Goal: Task Accomplishment & Management: Manage account settings

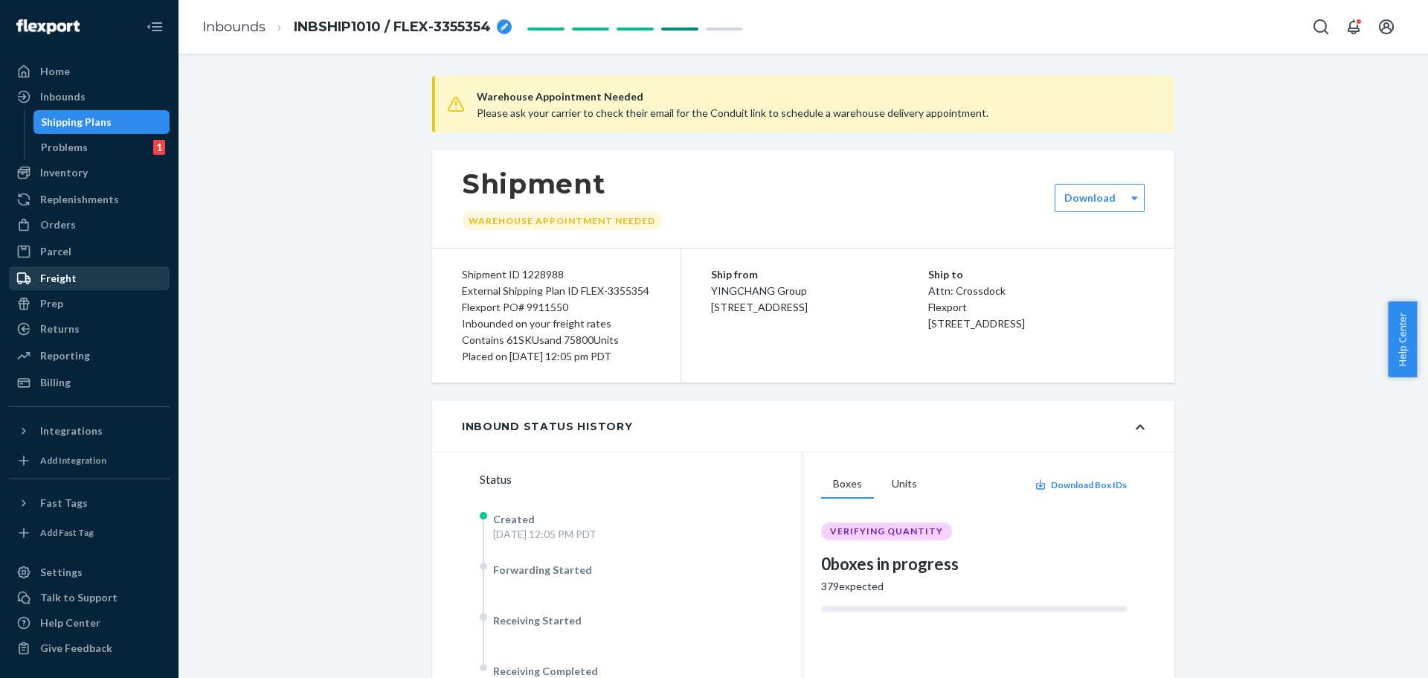
scroll to position [893, 0]
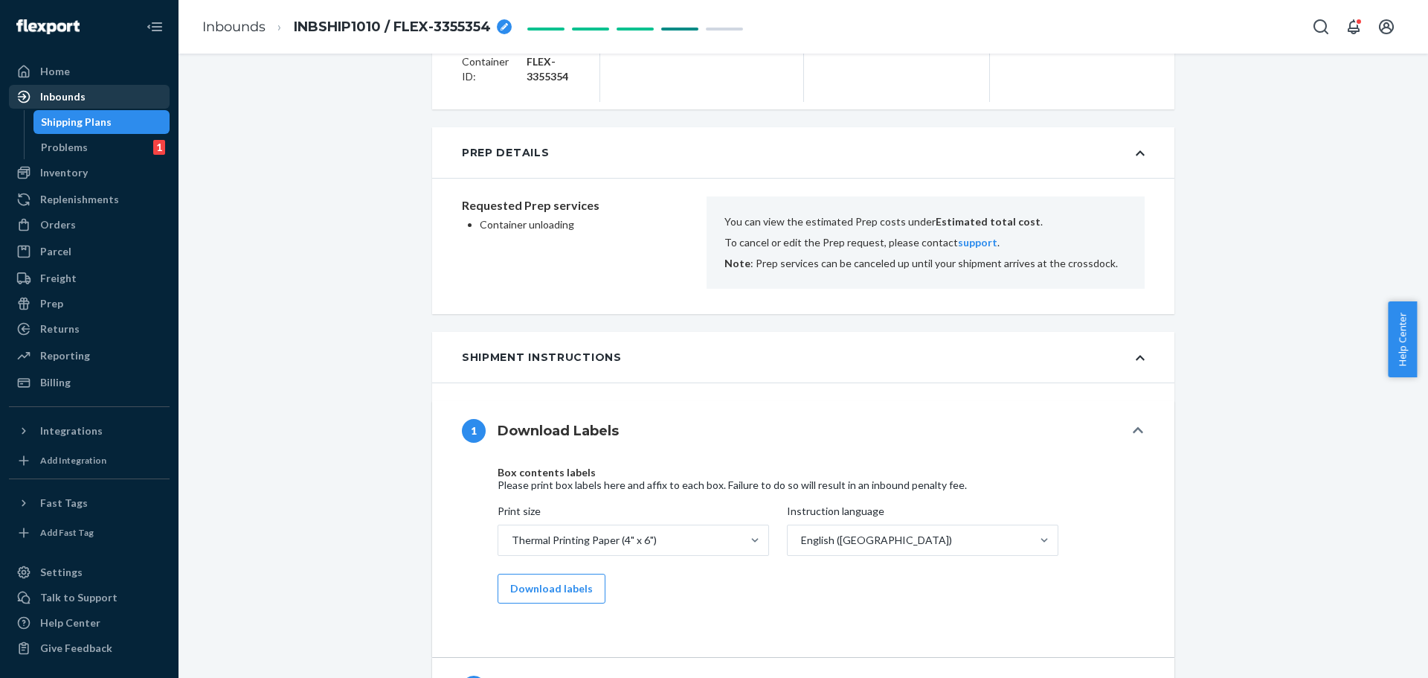
click at [72, 97] on div "Inbounds" at bounding box center [62, 96] width 45 height 15
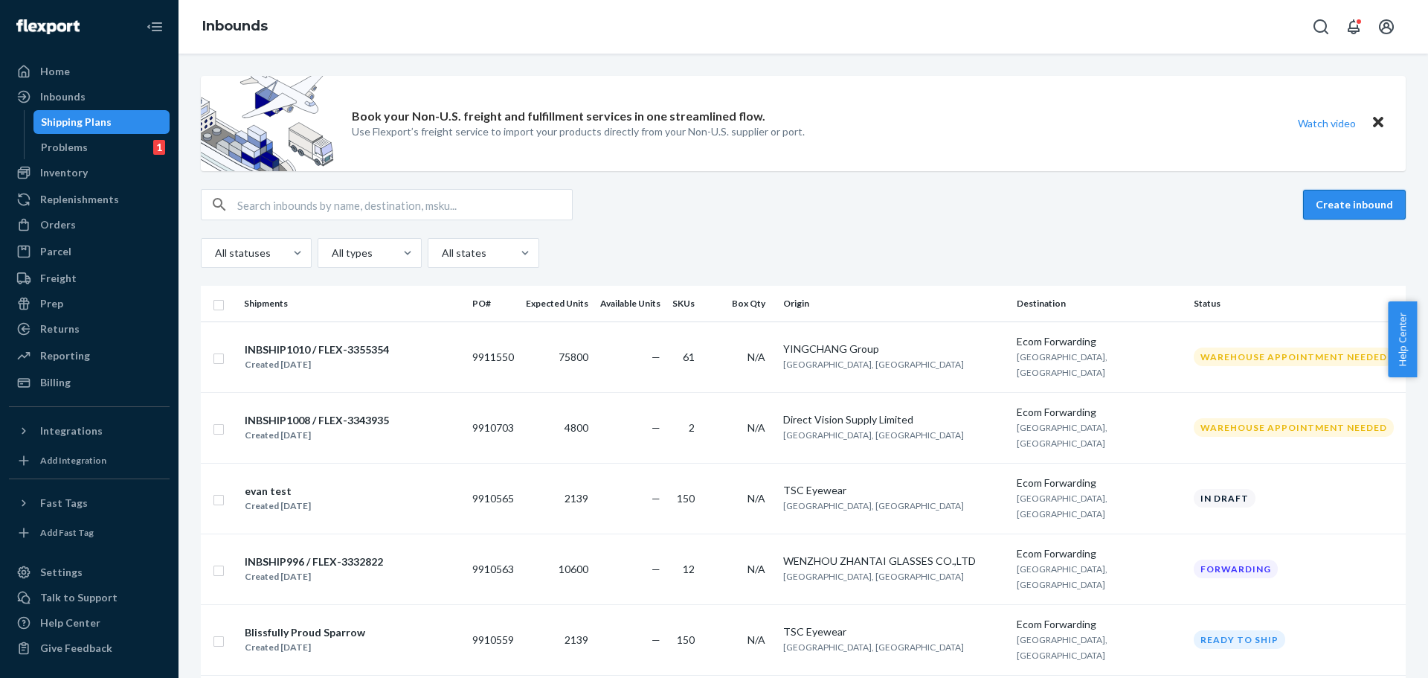
click at [1362, 201] on button "Create inbound" at bounding box center [1354, 205] width 103 height 30
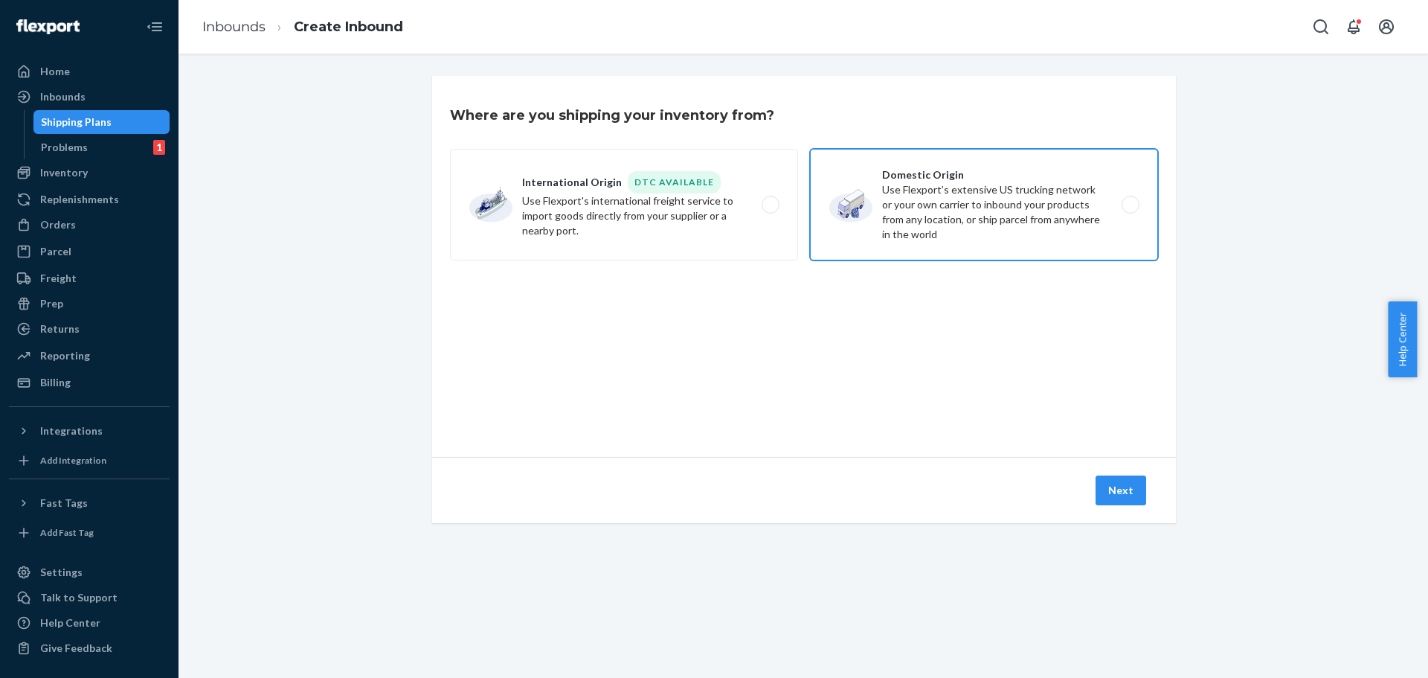
click at [1043, 205] on label "Domestic Origin Use Flexport’s extensive US trucking network or your own carrie…" at bounding box center [984, 205] width 348 height 112
click at [1130, 205] on input "Domestic Origin Use Flexport’s extensive US trucking network or your own carrie…" at bounding box center [1135, 205] width 10 height 10
radio input "true"
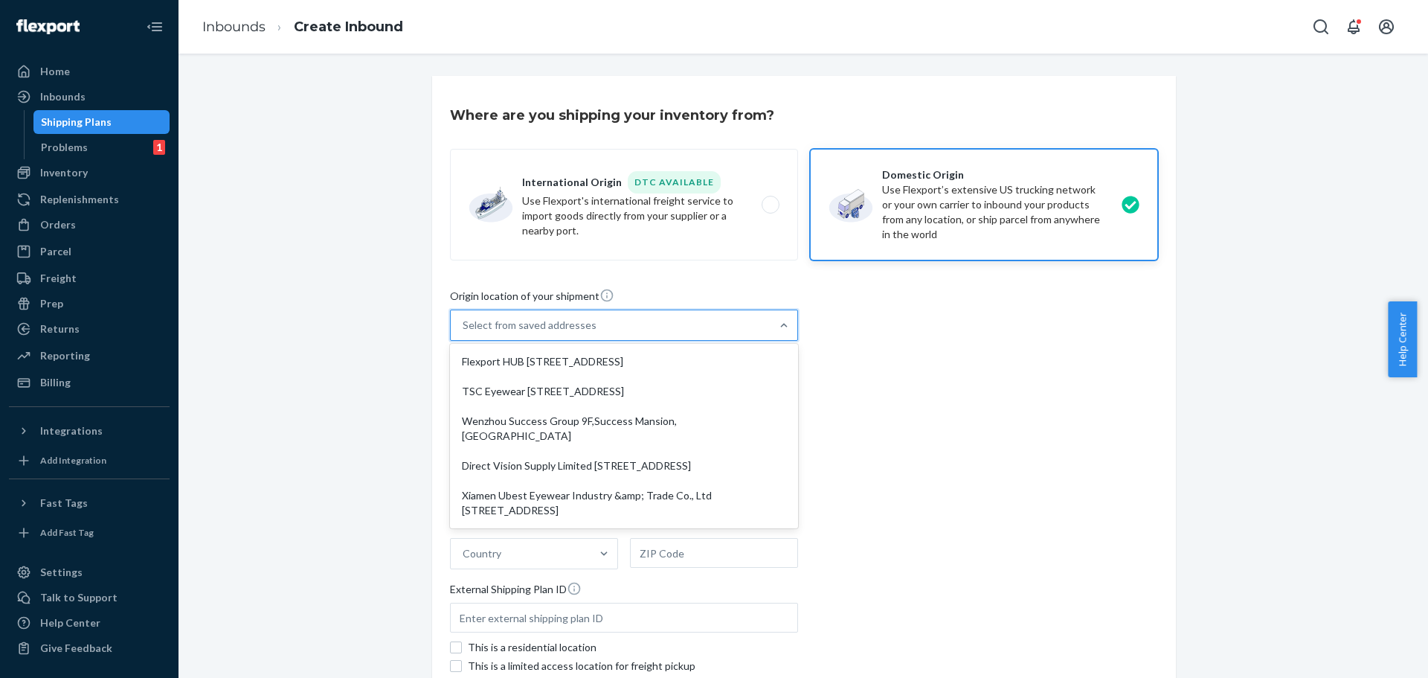
drag, startPoint x: 578, startPoint y: 382, endPoint x: 554, endPoint y: 324, distance: 62.7
click at [554, 324] on div "Select from saved addresses" at bounding box center [530, 325] width 134 height 15
click at [464, 324] on input "option Flexport HUB [STREET_ADDRESS]. 5 results available. Use Up and Down to c…" at bounding box center [463, 325] width 1 height 15
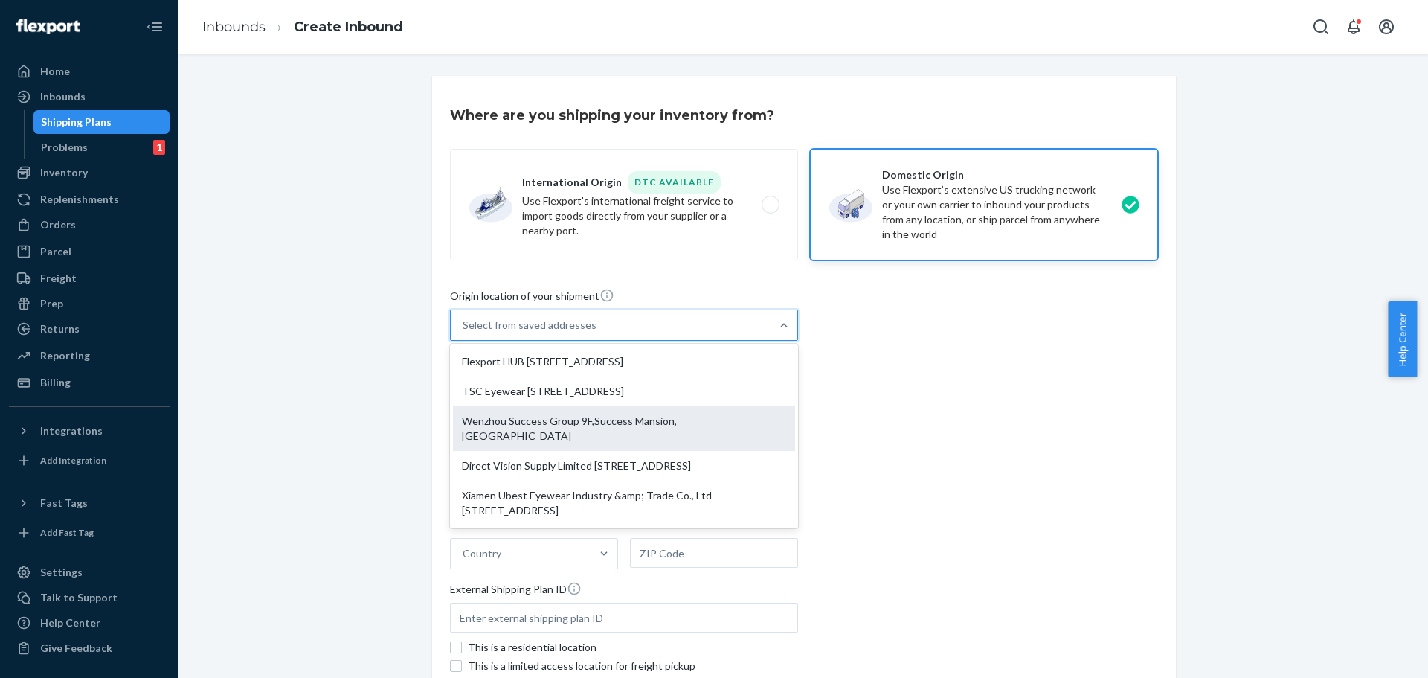
click at [582, 428] on div "Wenzhou Success Group 9F,Success Mansion, [GEOGRAPHIC_DATA]" at bounding box center [624, 428] width 342 height 45
click at [464, 332] on input "option Wenzhou Success Group 9F,Success Mansion, [GEOGRAPHIC_DATA] focused, 3 o…" at bounding box center [463, 325] width 1 height 15
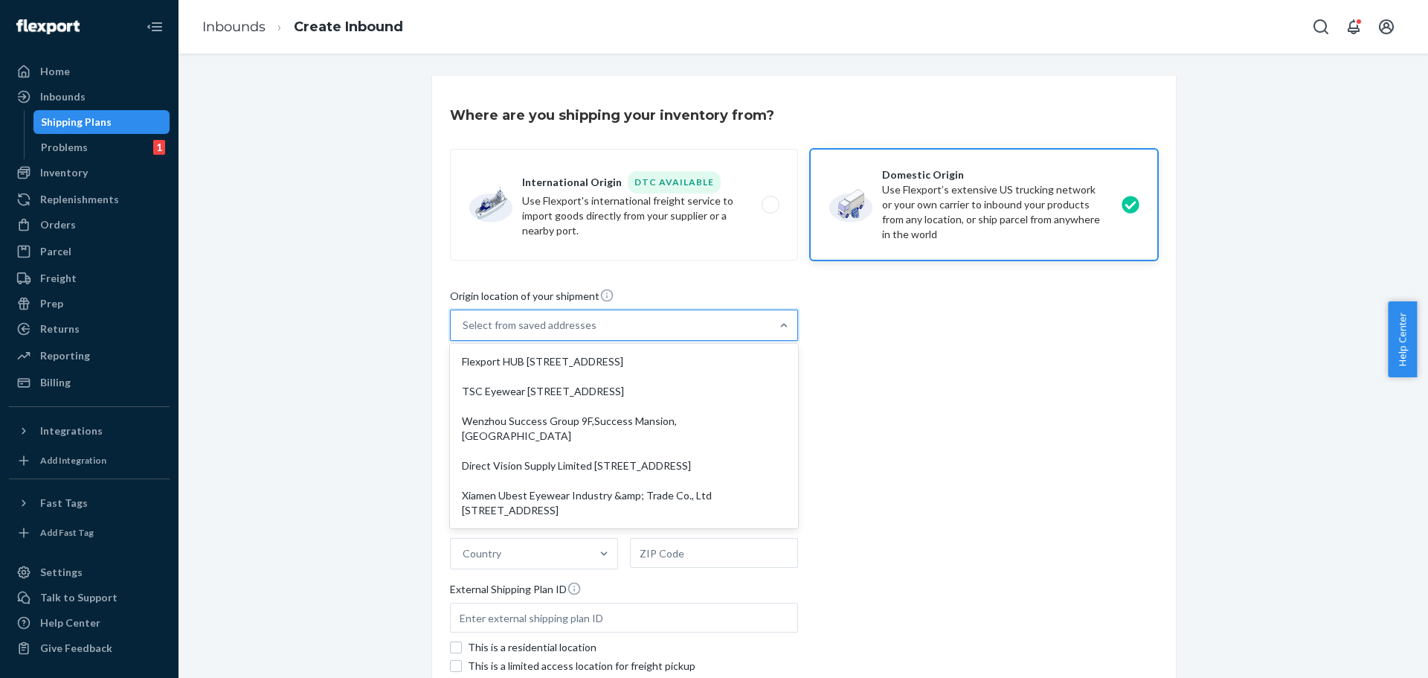
type input "Wenzhou Success Group"
type input "[STREET_ADDRESS]"
type input "[GEOGRAPHIC_DATA]"
type input "325028"
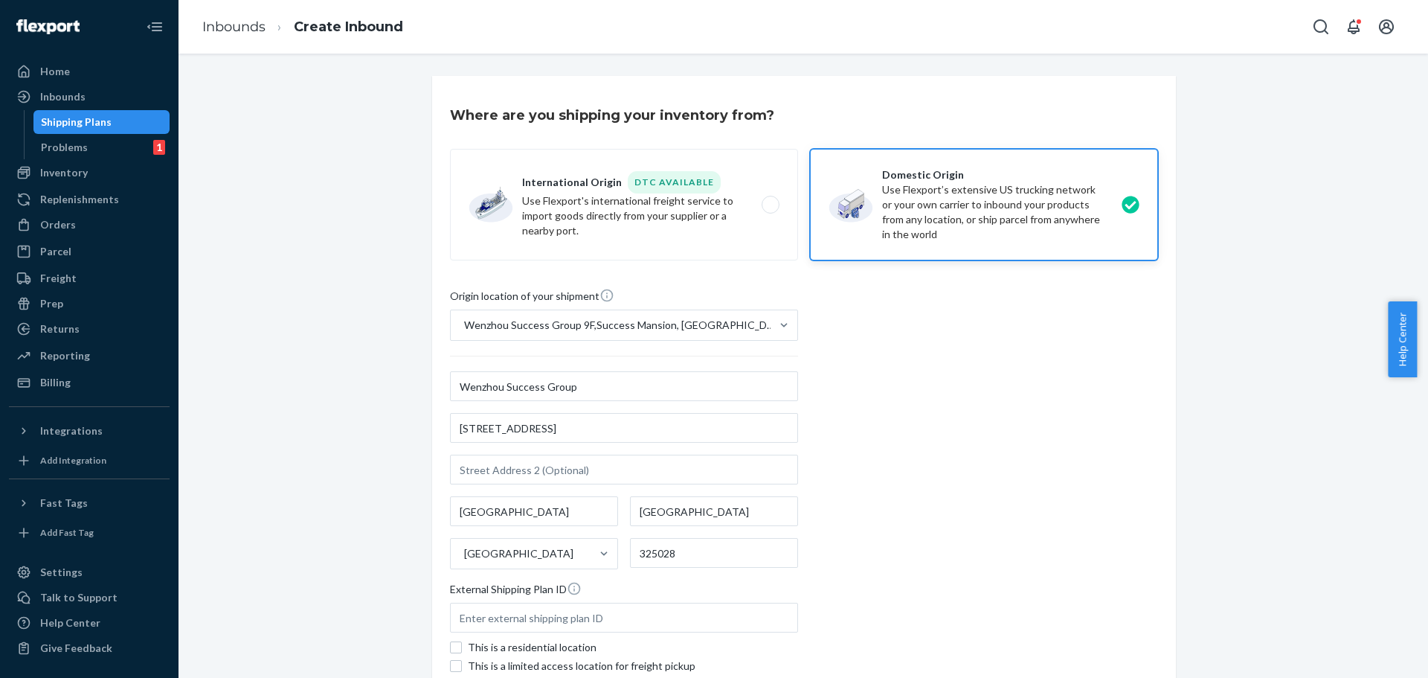
click at [906, 425] on div "Origin location of your shipment [GEOGRAPHIC_DATA] Success Group 9F,[GEOGRAPHIC…" at bounding box center [804, 490] width 708 height 405
click at [874, 520] on div "Origin location of your shipment [GEOGRAPHIC_DATA] Success Group 9F,[GEOGRAPHIC…" at bounding box center [804, 490] width 708 height 405
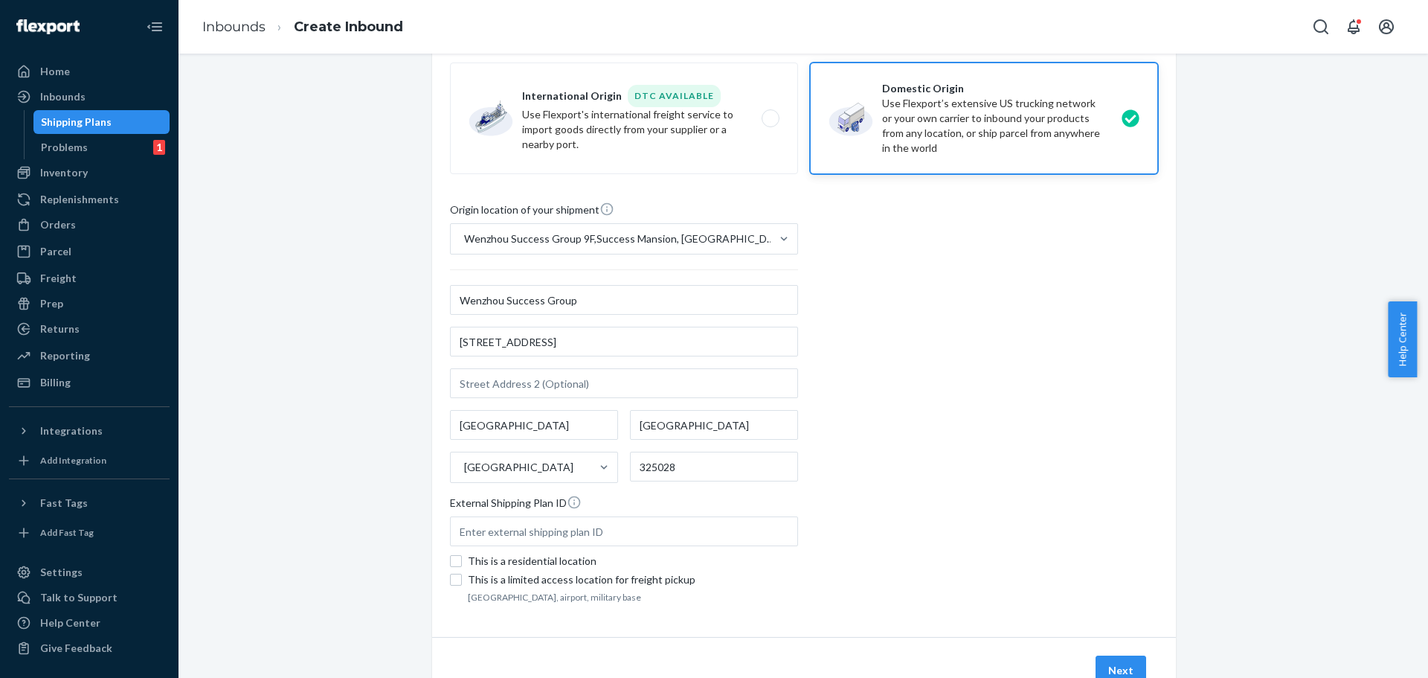
scroll to position [147, 0]
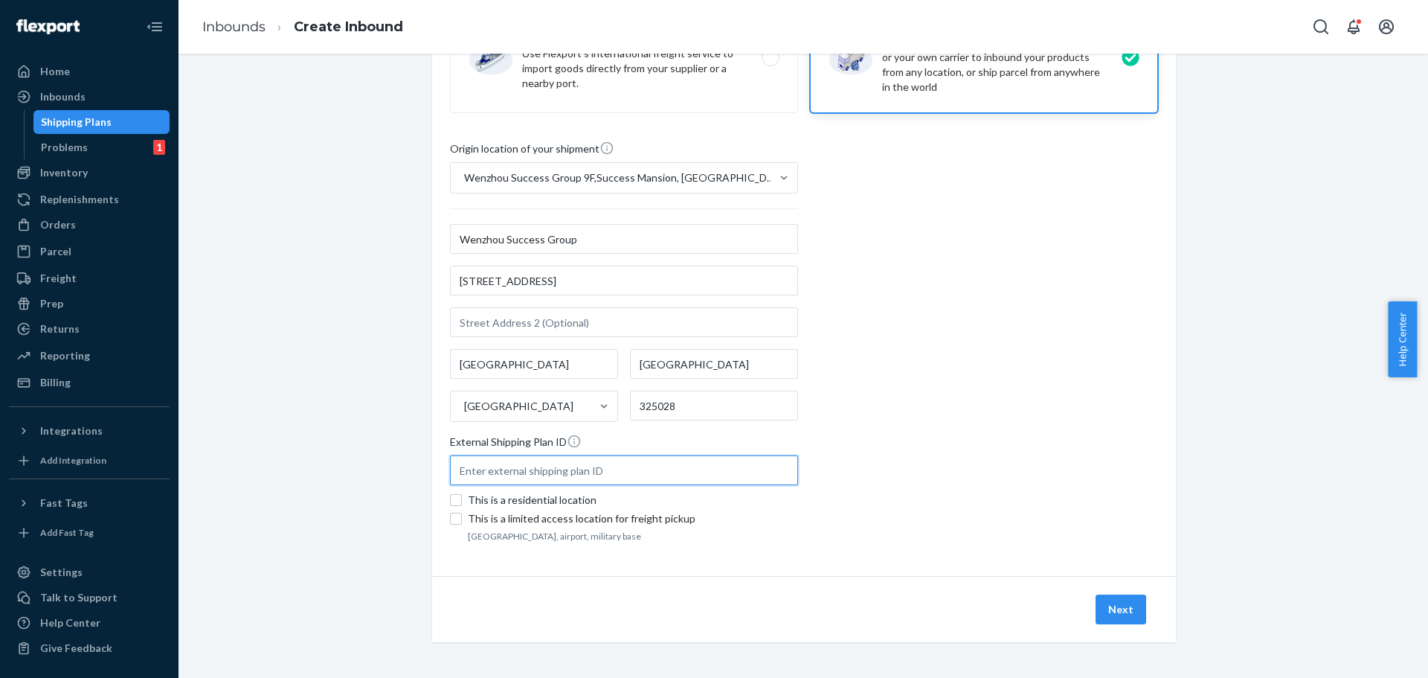
click at [512, 469] on input "text" at bounding box center [624, 470] width 348 height 30
paste input "INBSHIP1026 Subscribers 8 FLEX-3386245"
drag, startPoint x: 583, startPoint y: 473, endPoint x: 402, endPoint y: 472, distance: 181.5
click at [402, 472] on div "Where are you shipping your inventory from? International Origin DTC Available …" at bounding box center [803, 303] width 1227 height 749
click at [630, 475] on input "FLEX-3386245" at bounding box center [624, 470] width 348 height 30
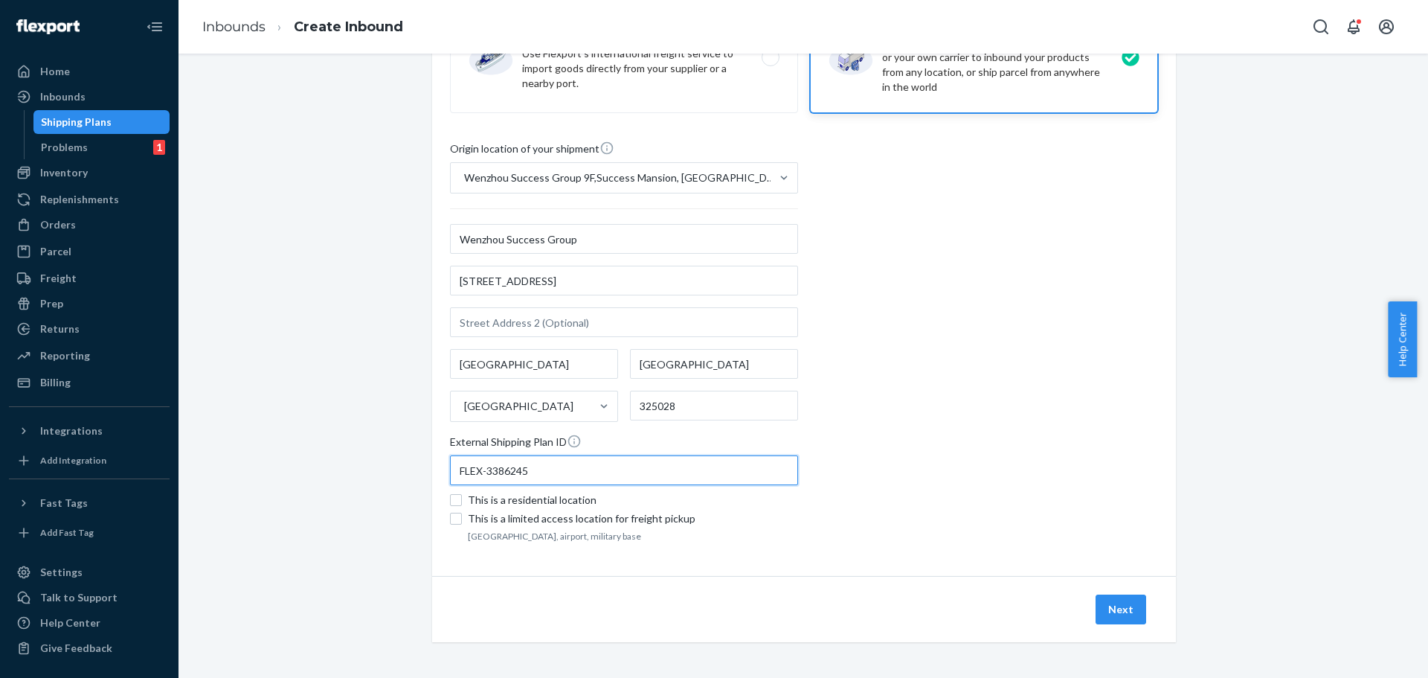
type input "FLEX-3386245"
click at [1101, 439] on div "Origin location of your shipment [GEOGRAPHIC_DATA] Success Group 9F,[GEOGRAPHIC…" at bounding box center [804, 343] width 708 height 405
click at [1117, 606] on button "Next" at bounding box center [1121, 609] width 51 height 30
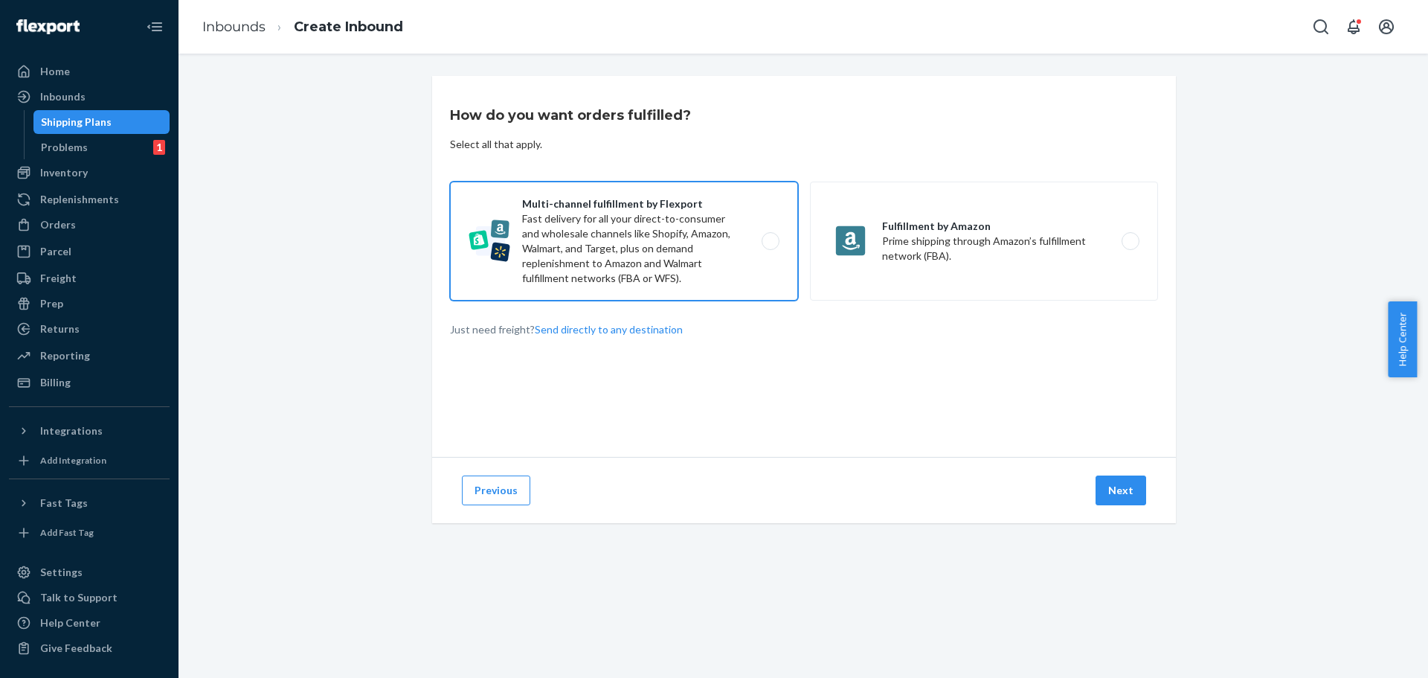
click at [690, 246] on label "Multi-channel fulfillment by Flexport Fast delivery for all your direct-to-cons…" at bounding box center [624, 240] width 348 height 119
click at [770, 246] on input "Multi-channel fulfillment by Flexport Fast delivery for all your direct-to-cons…" at bounding box center [775, 242] width 10 height 10
radio input "true"
click at [1101, 495] on button "Next" at bounding box center [1121, 490] width 51 height 30
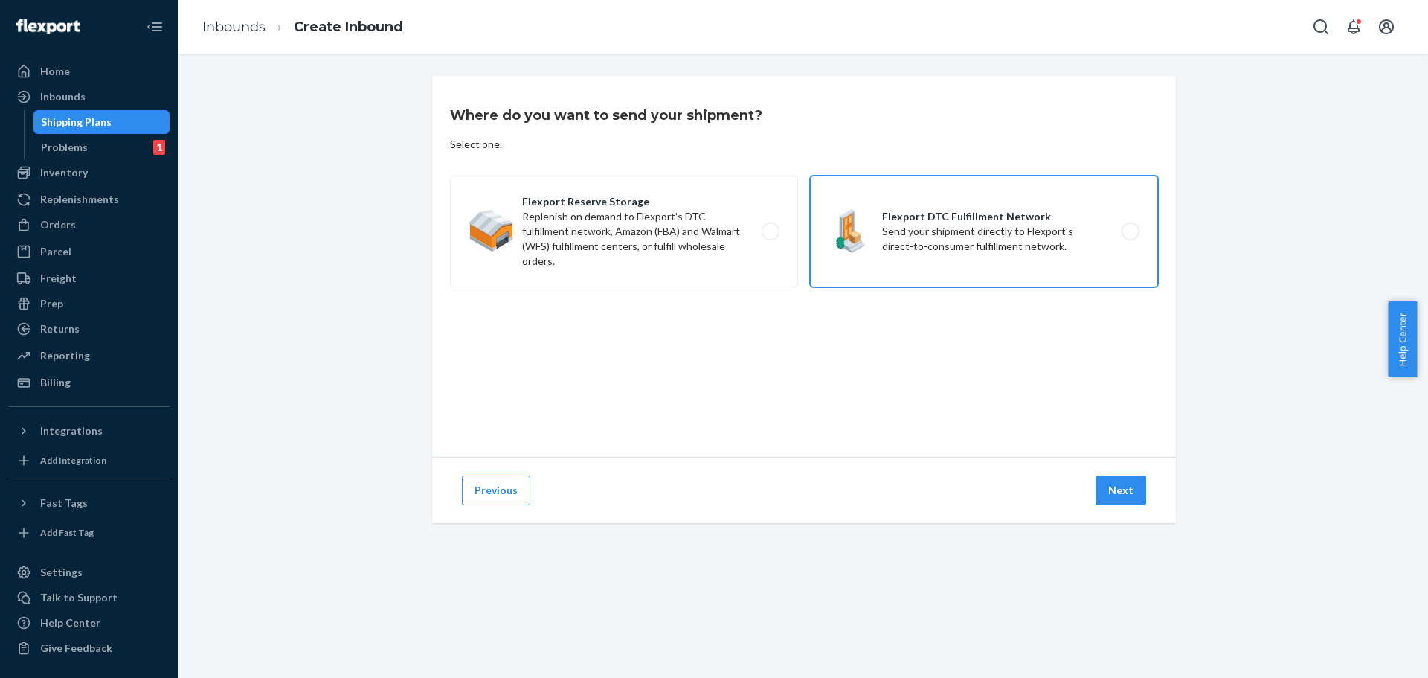
click at [991, 235] on label "Flexport DTC Fulfillment Network Send your shipment directly to Flexport's dire…" at bounding box center [984, 232] width 348 height 112
click at [1130, 235] on input "Flexport DTC Fulfillment Network Send your shipment directly to Flexport's dire…" at bounding box center [1135, 232] width 10 height 10
radio input "true"
click at [1130, 488] on button "Next" at bounding box center [1121, 490] width 51 height 30
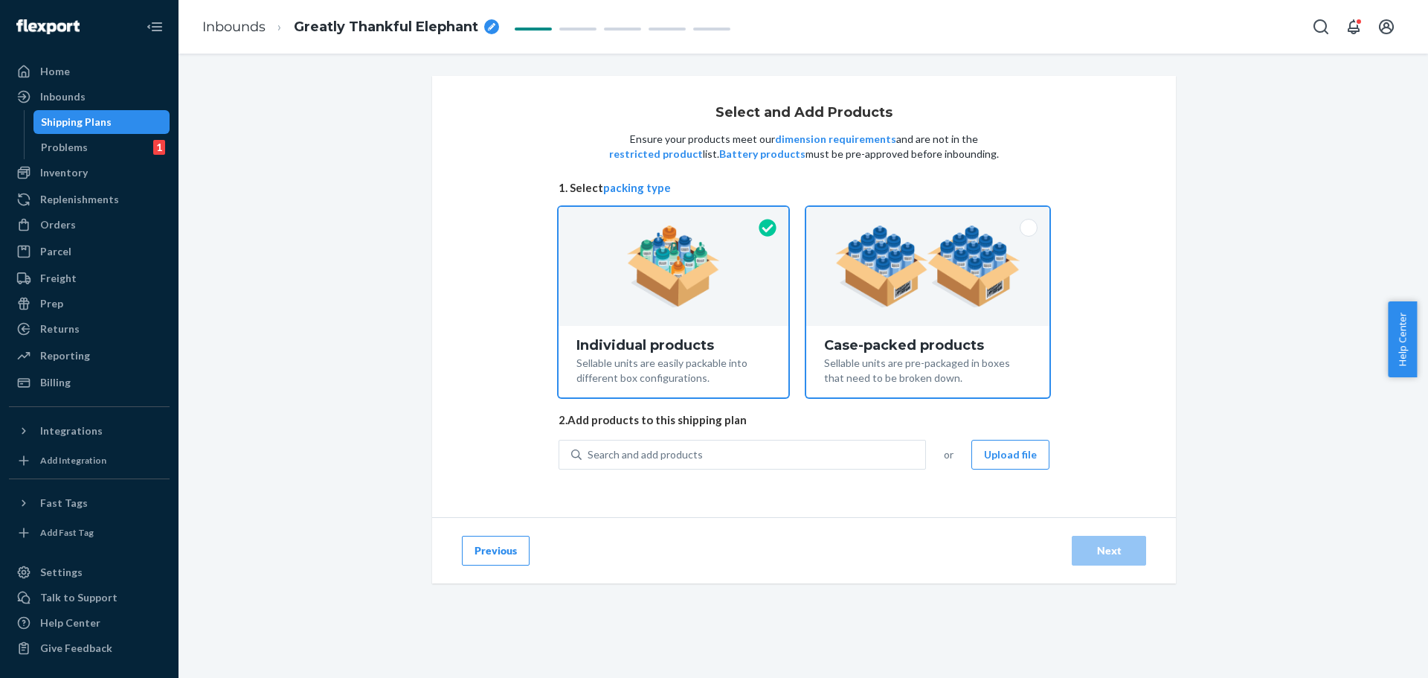
click at [1012, 332] on div "Case-packed products Sellable units are pre-packaged in boxes that need to be b…" at bounding box center [927, 361] width 243 height 71
click at [933, 216] on input "Case-packed products Sellable units are pre-packaged in boxes that need to be b…" at bounding box center [928, 212] width 10 height 10
radio input "true"
radio input "false"
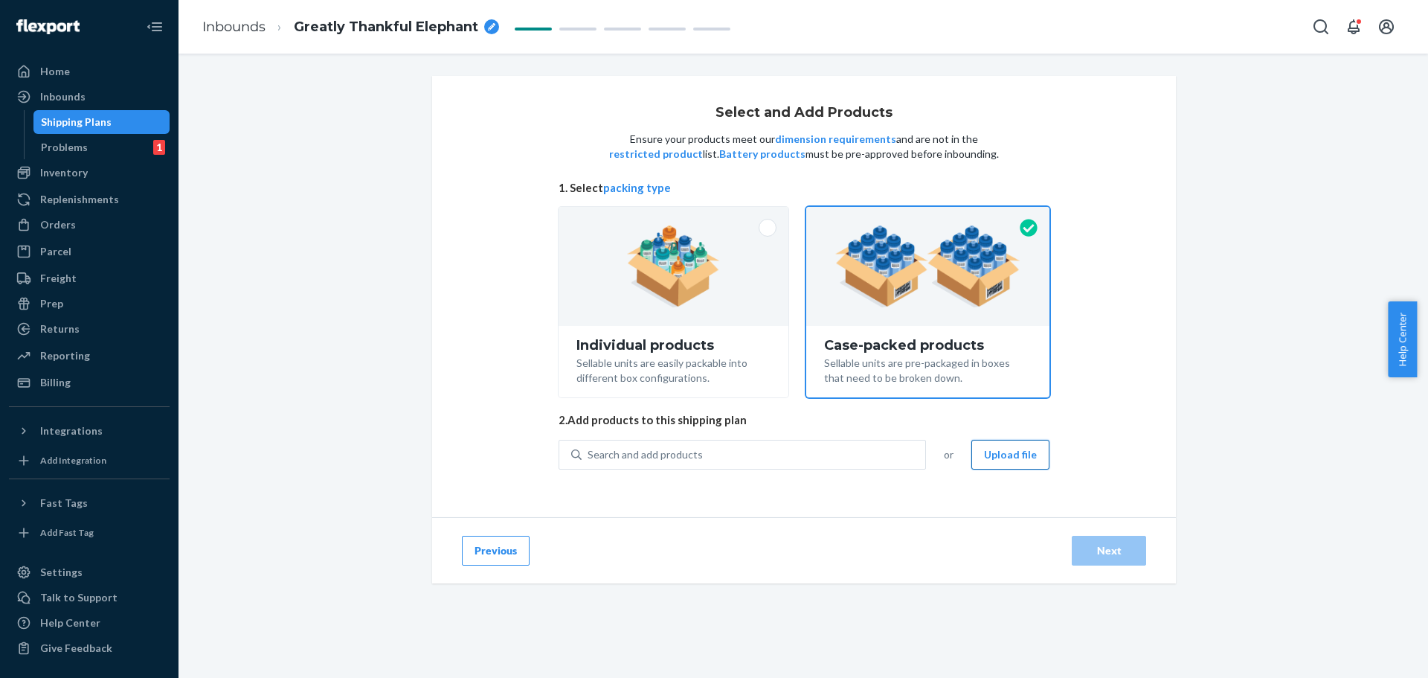
click at [1016, 449] on button "Upload file" at bounding box center [1010, 455] width 78 height 30
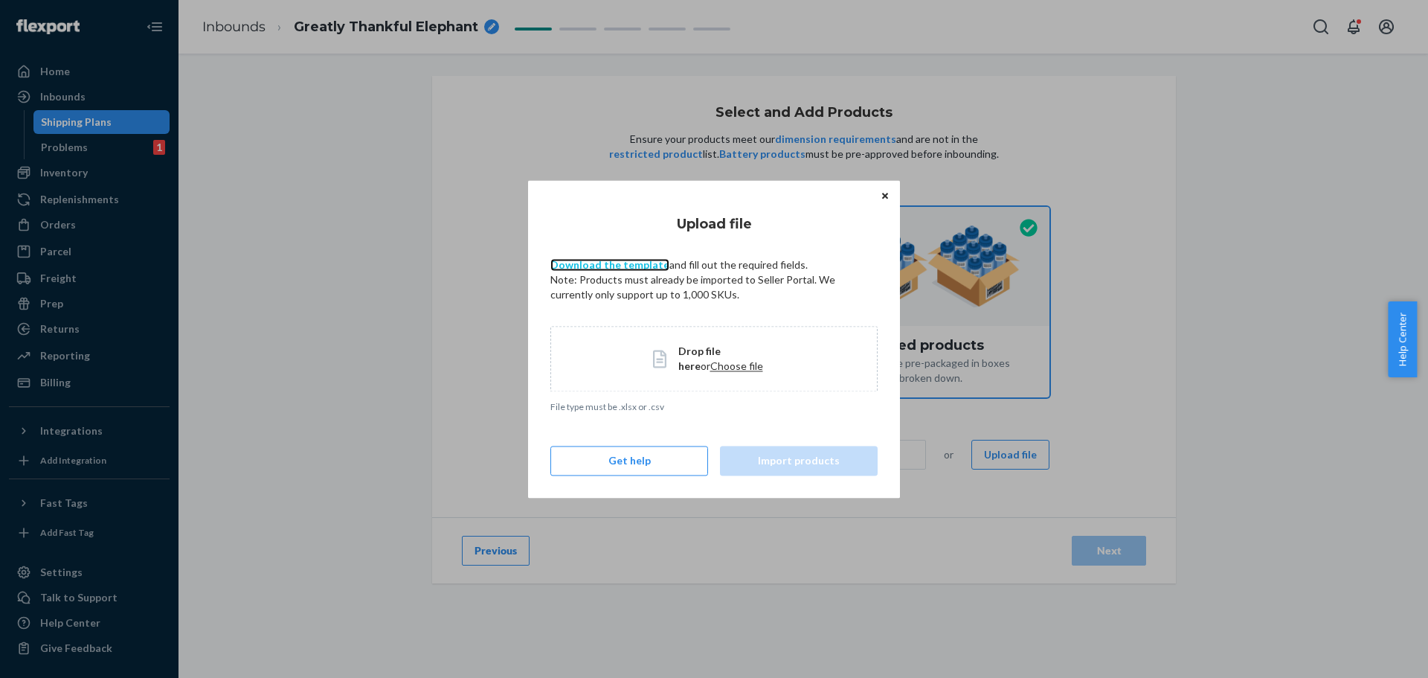
click at [640, 262] on link "Download the template" at bounding box center [609, 264] width 119 height 13
click at [713, 367] on span "Choose file" at bounding box center [736, 365] width 53 height 13
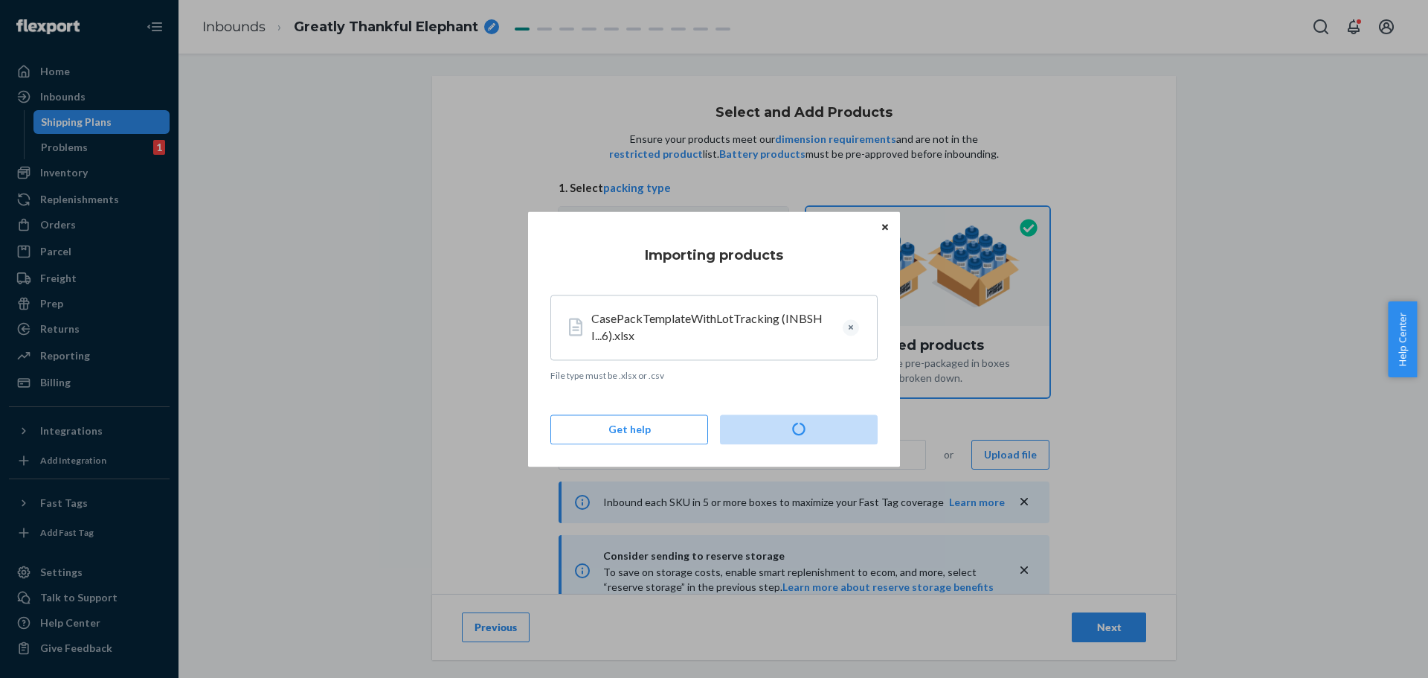
type input "3"
type input "2"
type input "200"
type input "5"
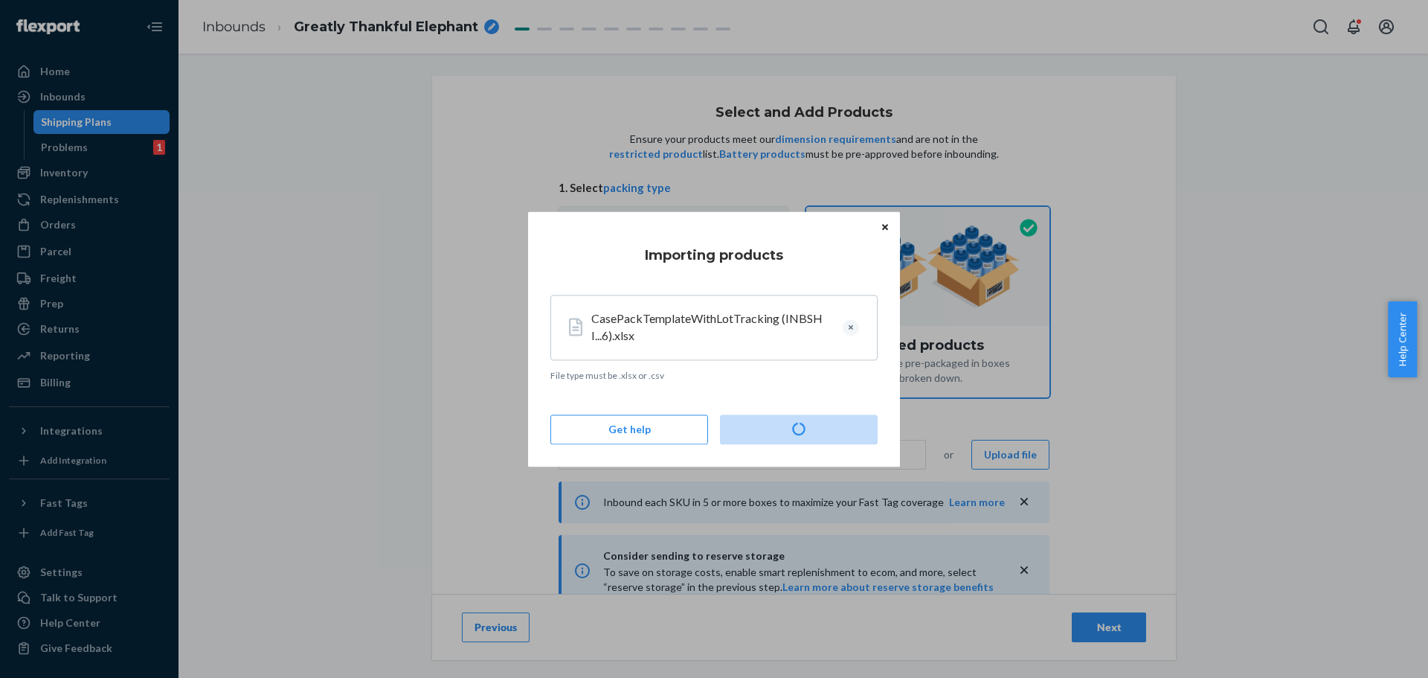
type input "3"
type input "2"
type input "3"
type input "10"
type input "3"
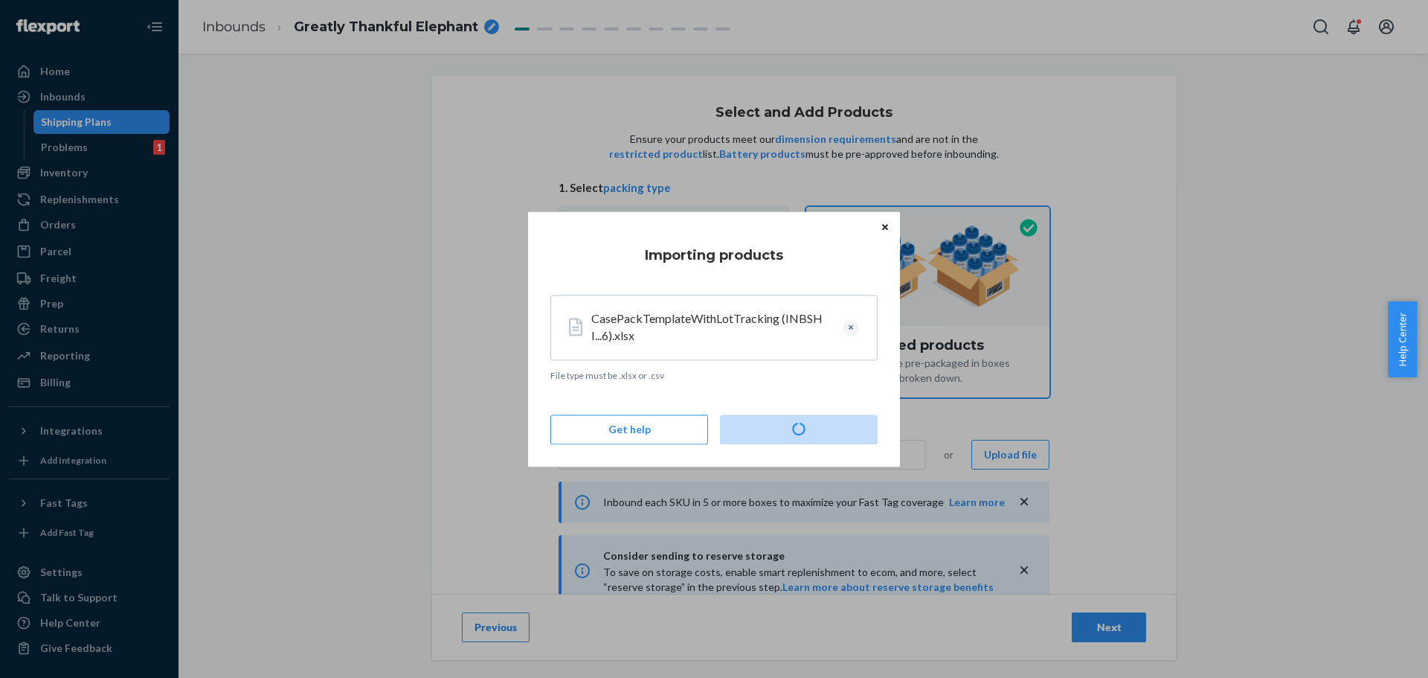
type input "3"
type input "2"
type input "15"
type input "3"
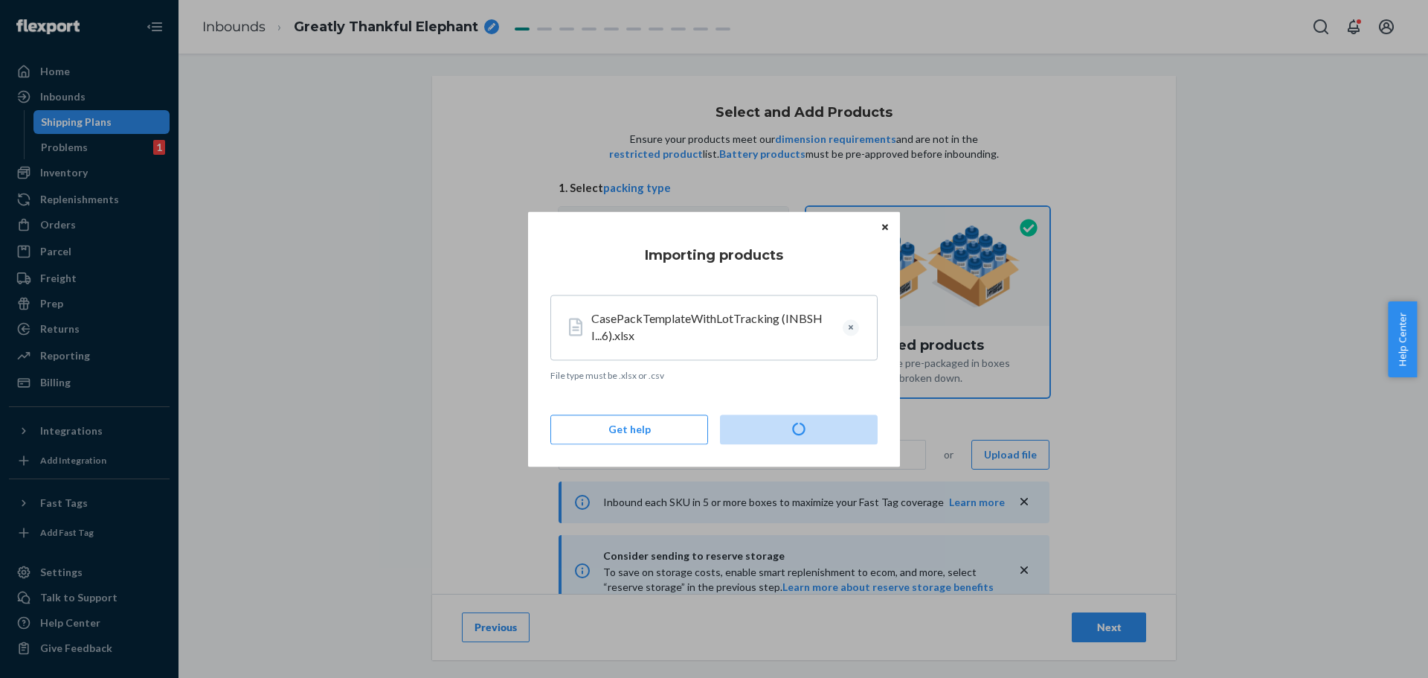
type input "200"
type input "4"
type input "10"
type input "6"
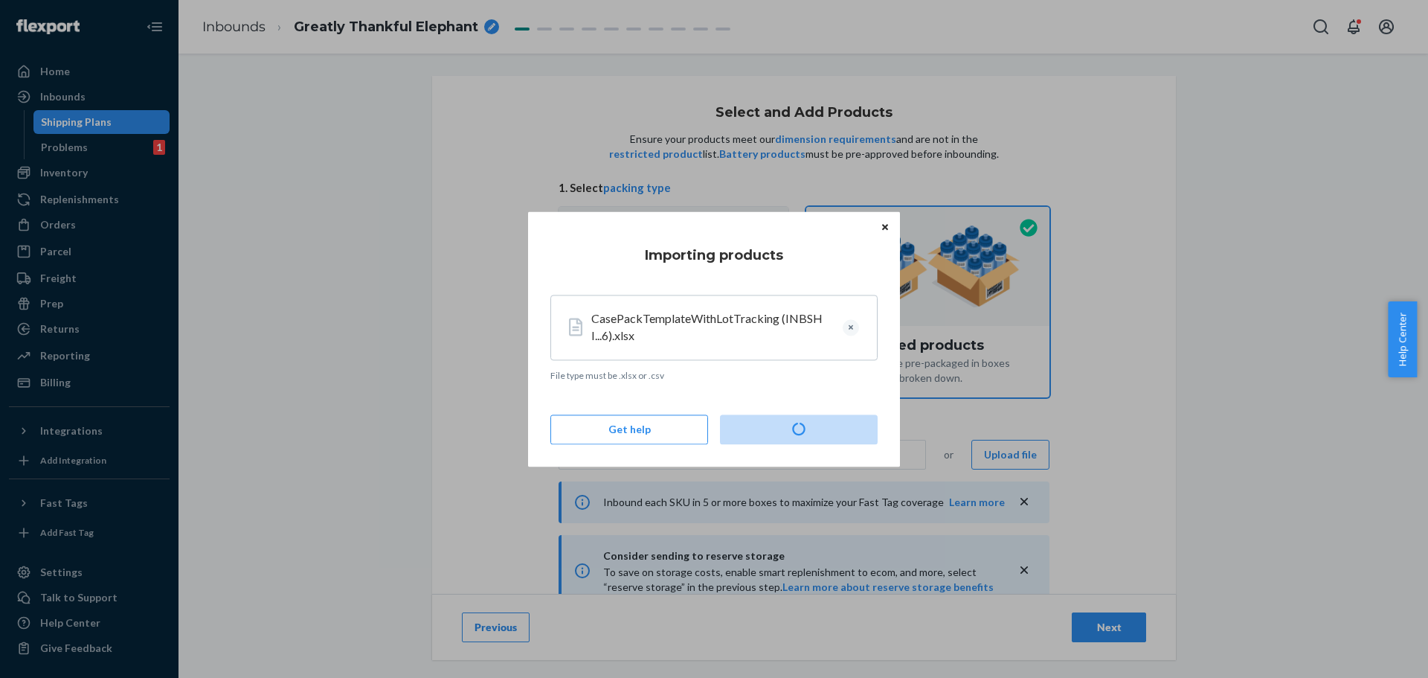
type input "2"
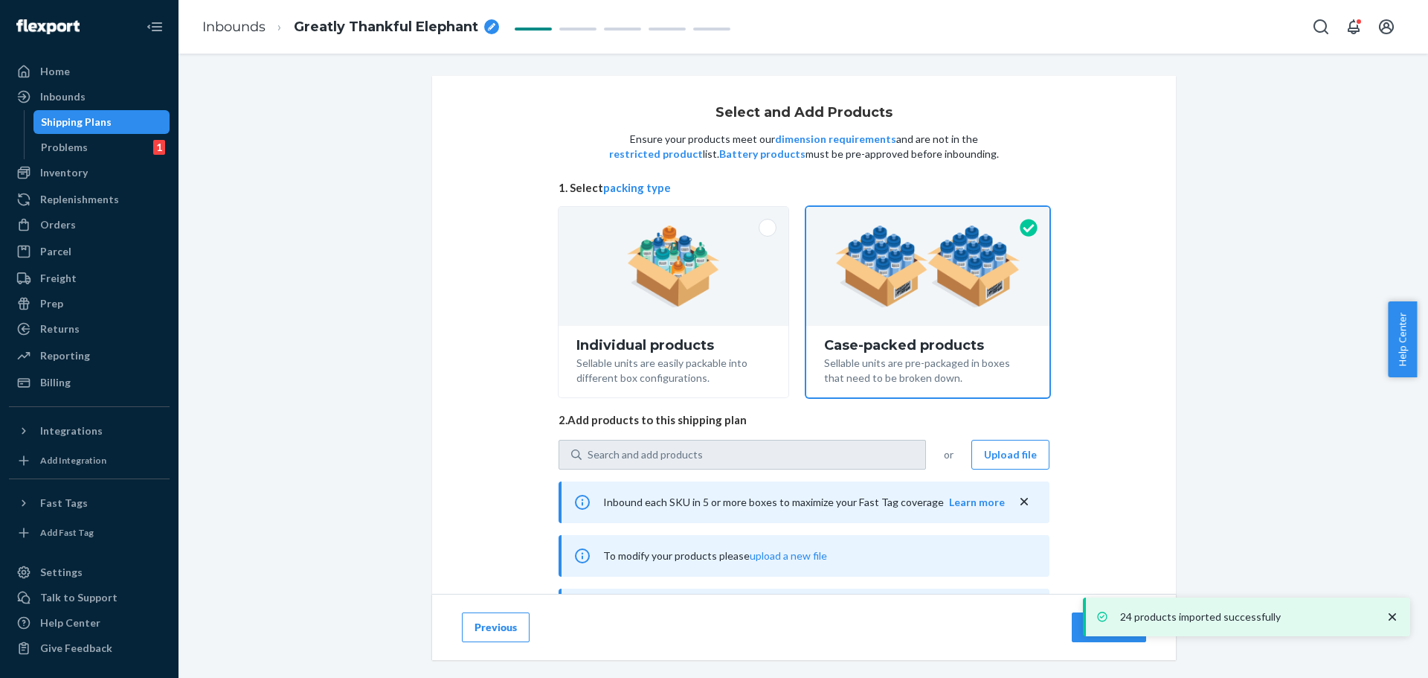
click at [1263, 402] on div "Select and Add Products Ensure your products meet our dimension requirements an…" at bounding box center [803, 336] width 1227 height 521
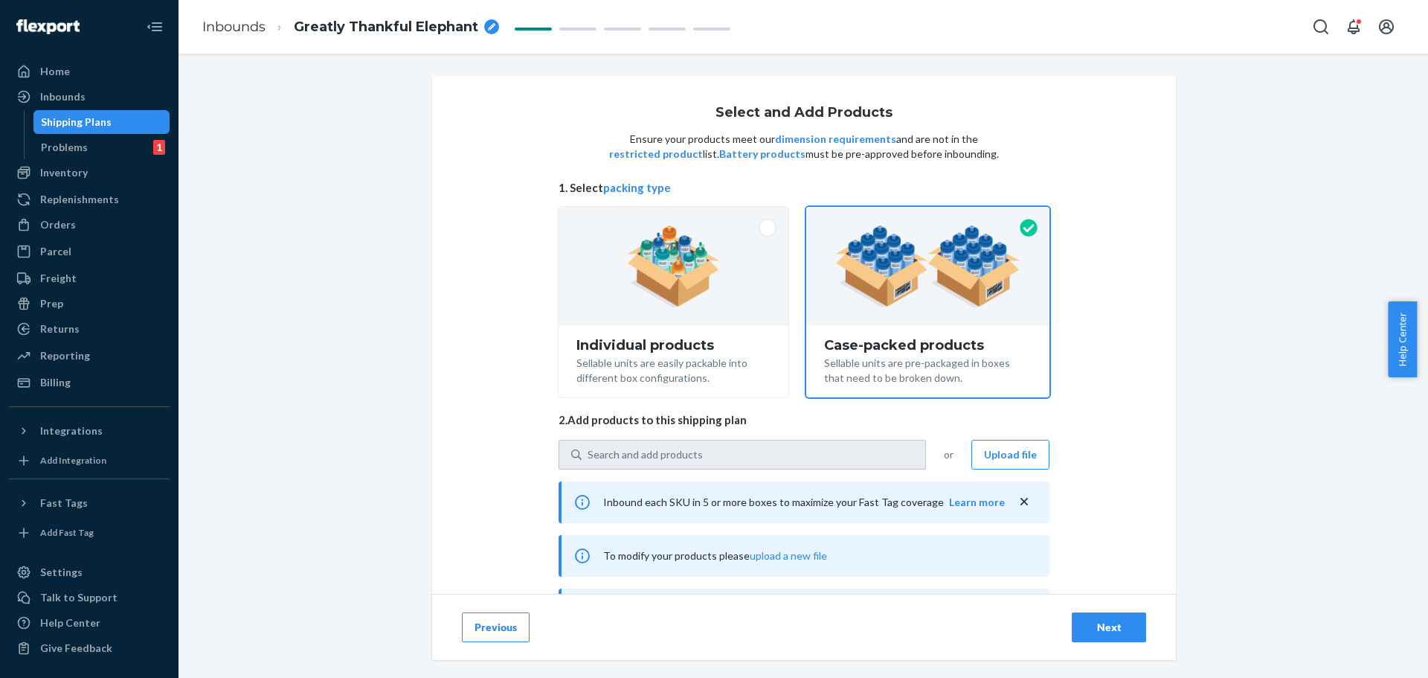
click at [492, 29] on icon "breadcrumbs" at bounding box center [491, 26] width 7 height 7
click at [492, 24] on icon "breadcrumbs" at bounding box center [491, 26] width 7 height 7
click at [402, 27] on input "Greatly Thankful Elephant" at bounding box center [368, 27] width 149 height 24
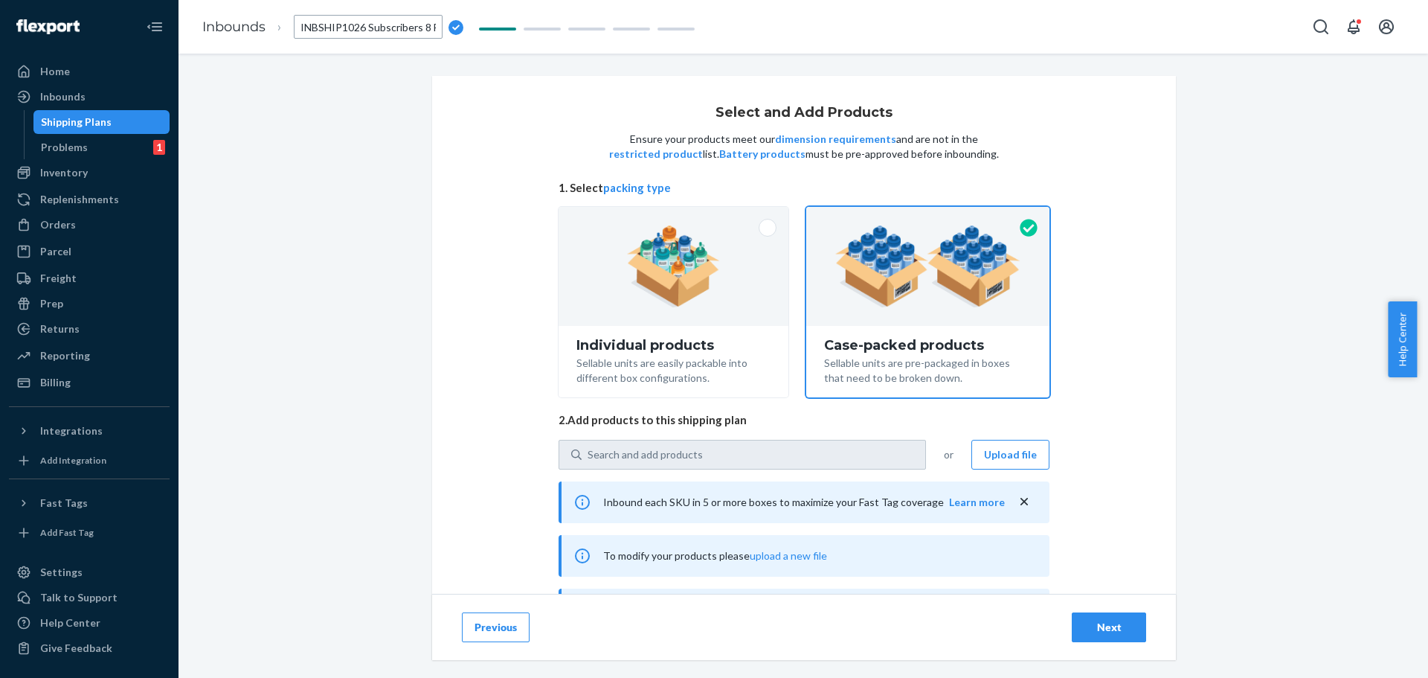
scroll to position [0, 65]
click at [368, 27] on input "INBSHIP1026 Subscribers 8 FLEX-3386245" at bounding box center [368, 27] width 149 height 24
type input "INBSHIP1026 / FLEX-3386245"
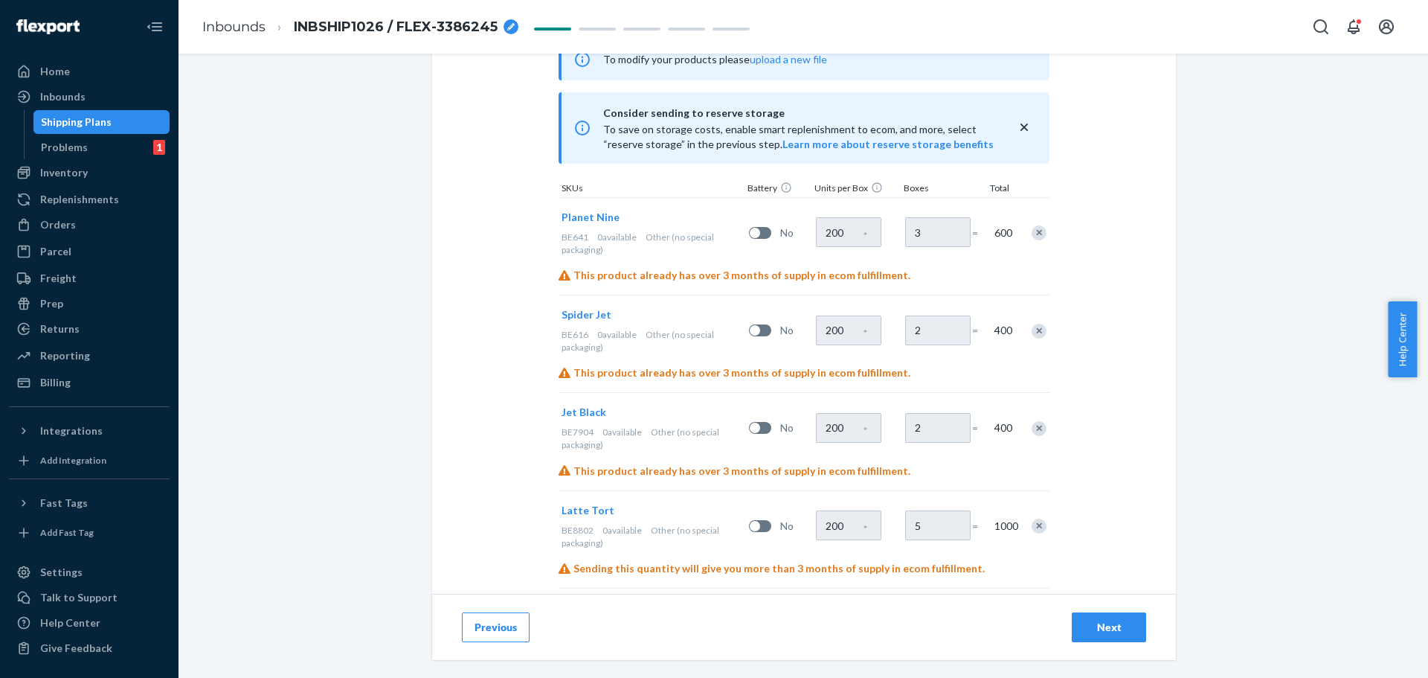
scroll to position [521, 0]
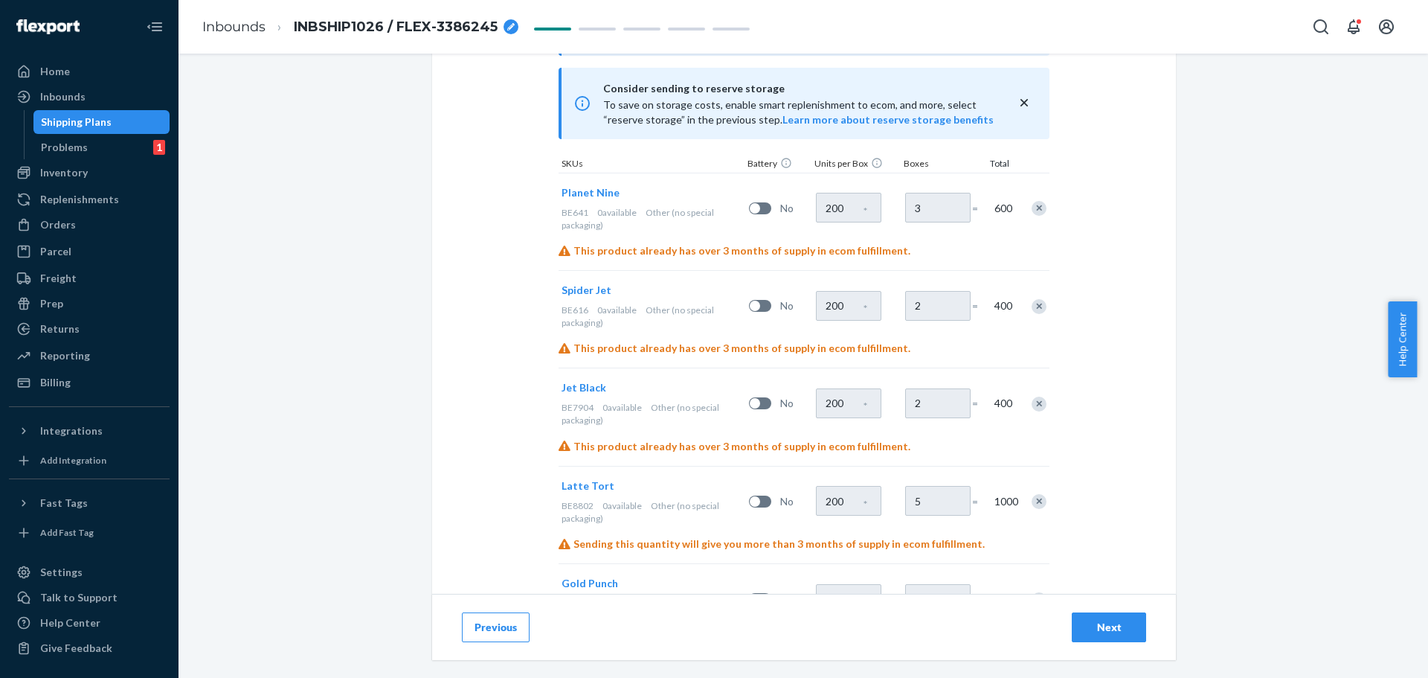
click at [1102, 623] on div "Next" at bounding box center [1108, 627] width 49 height 15
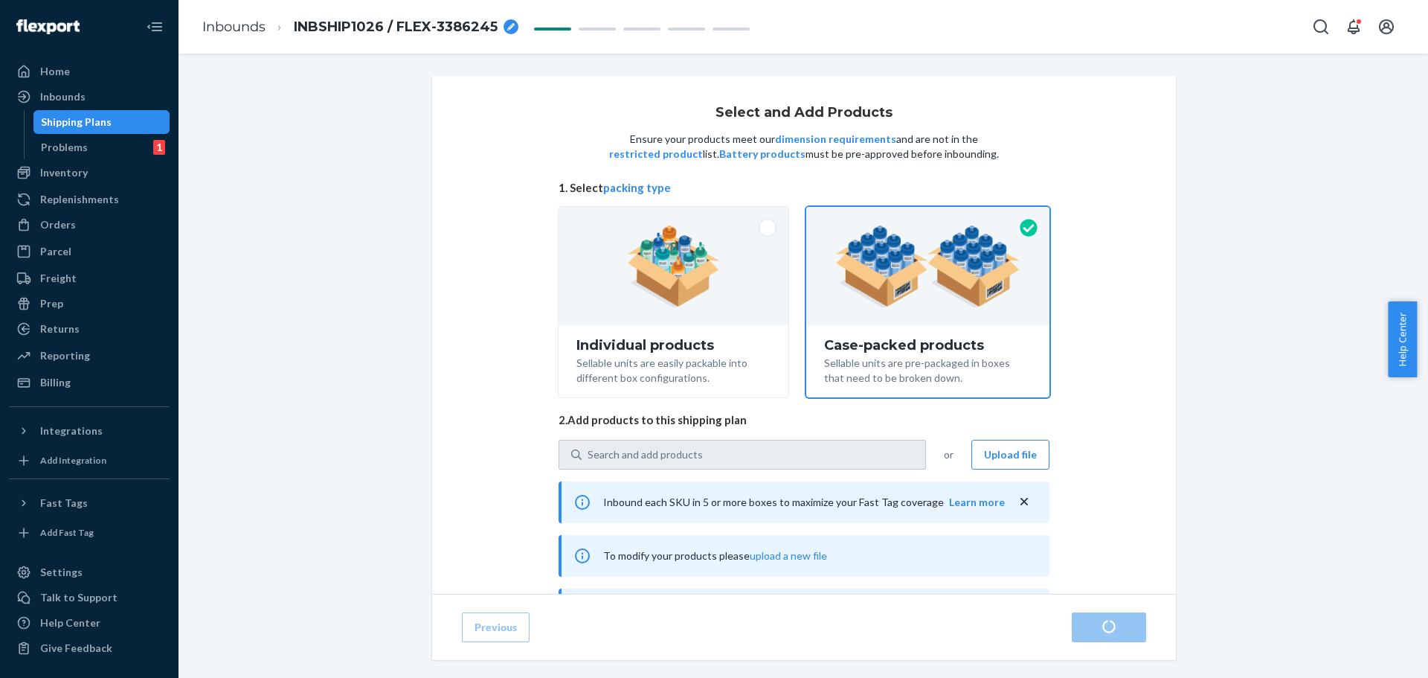
radio input "true"
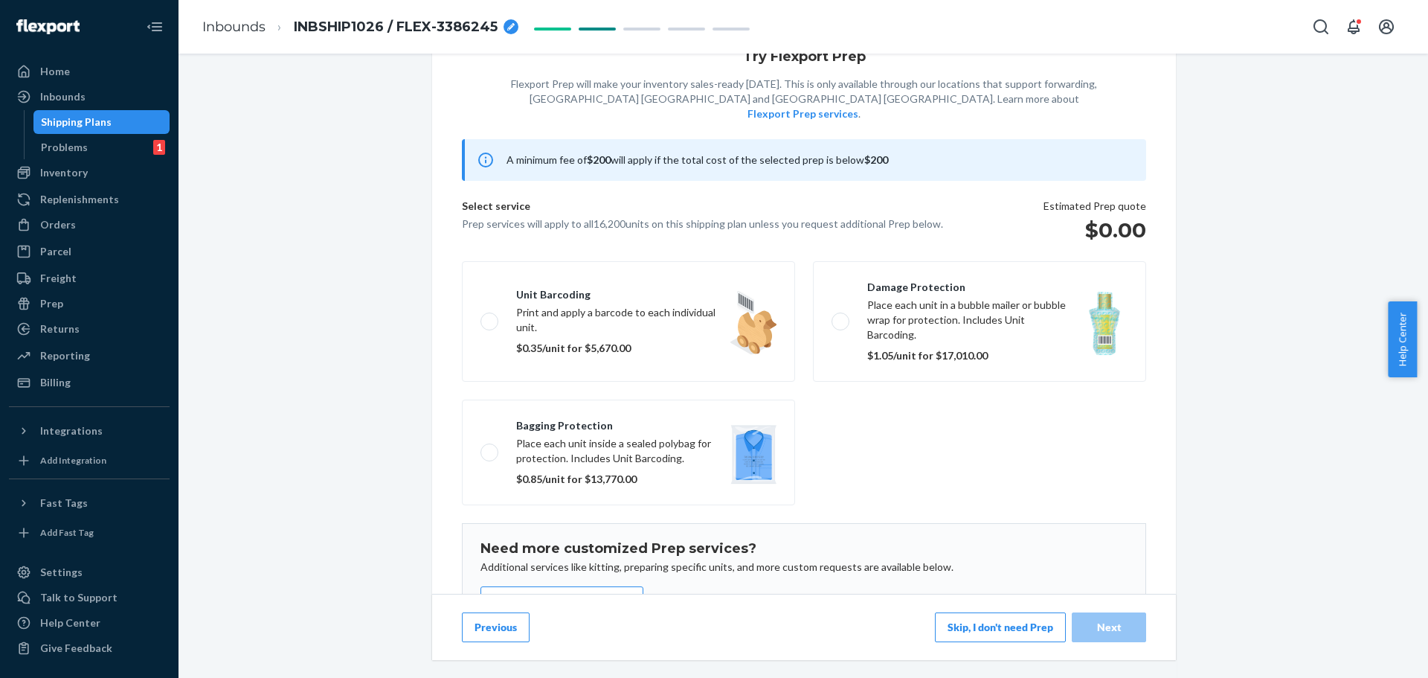
scroll to position [129, 0]
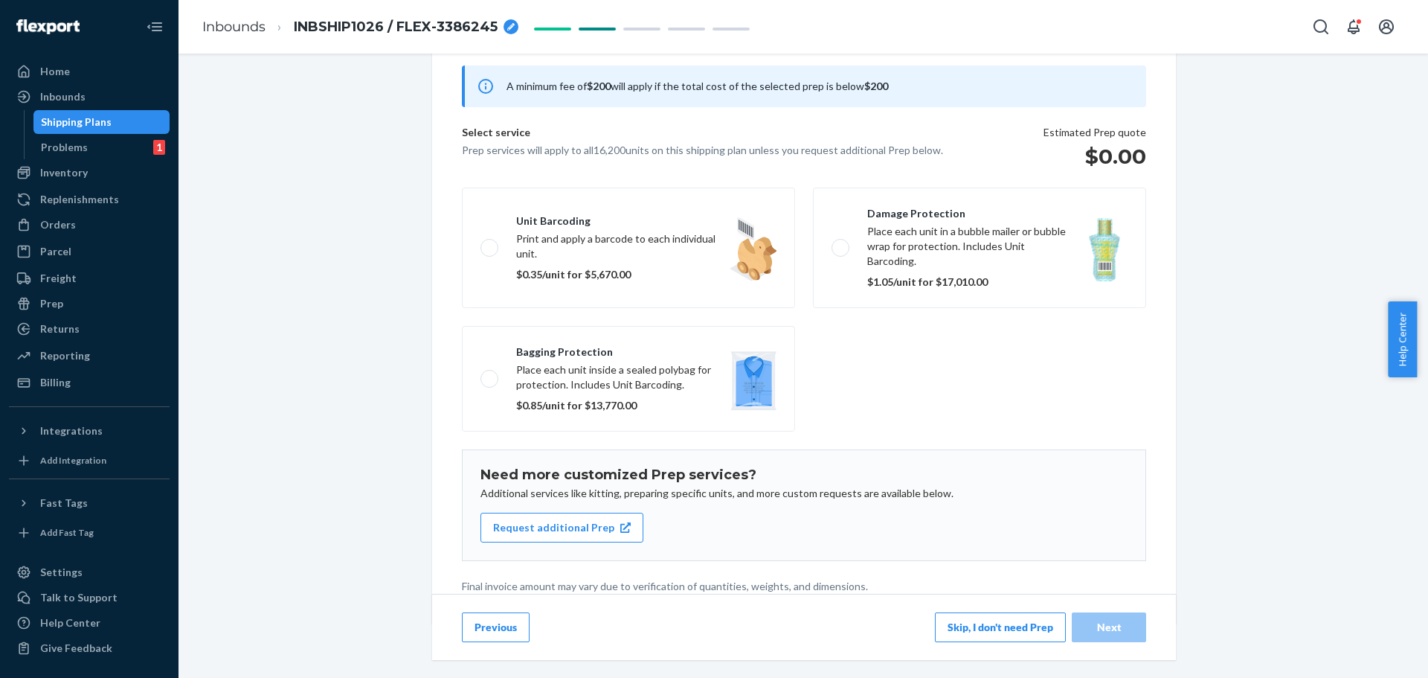
click at [1002, 626] on button "Skip, I don't need Prep" at bounding box center [1000, 627] width 131 height 30
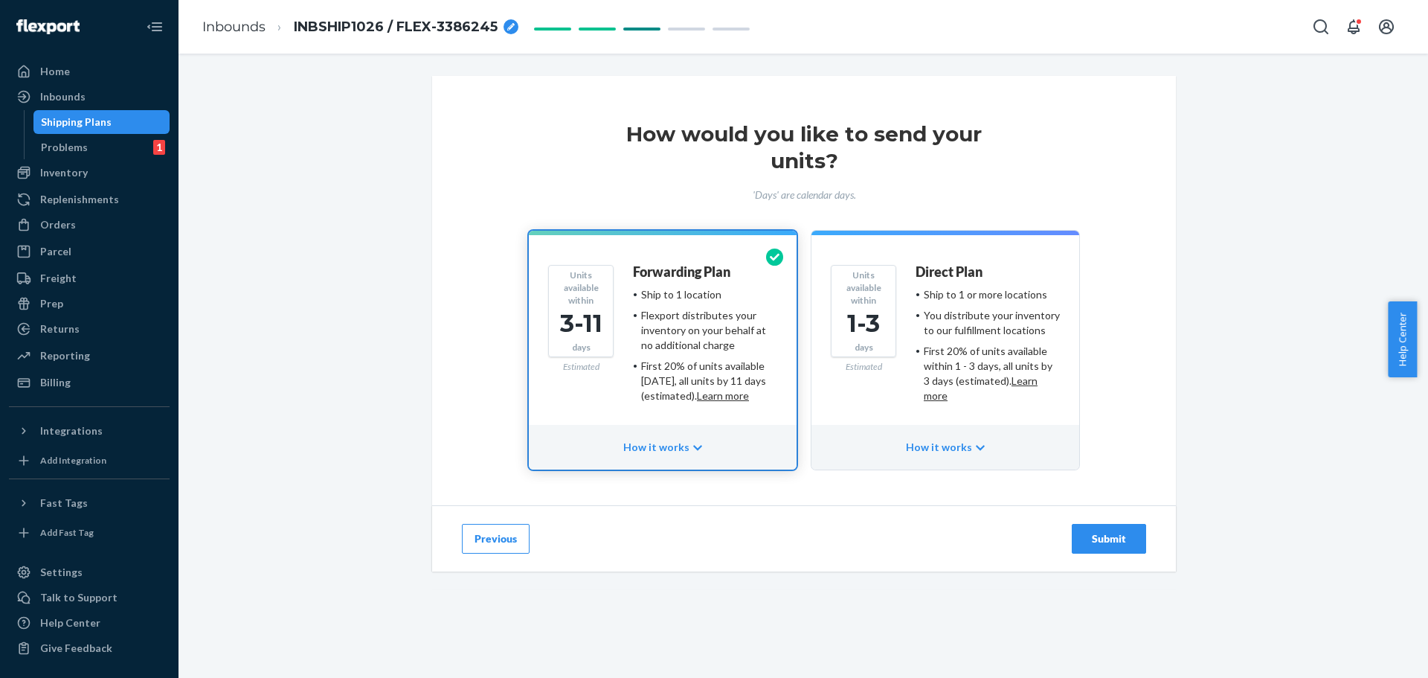
click at [1116, 544] on div "Submit" at bounding box center [1108, 538] width 49 height 15
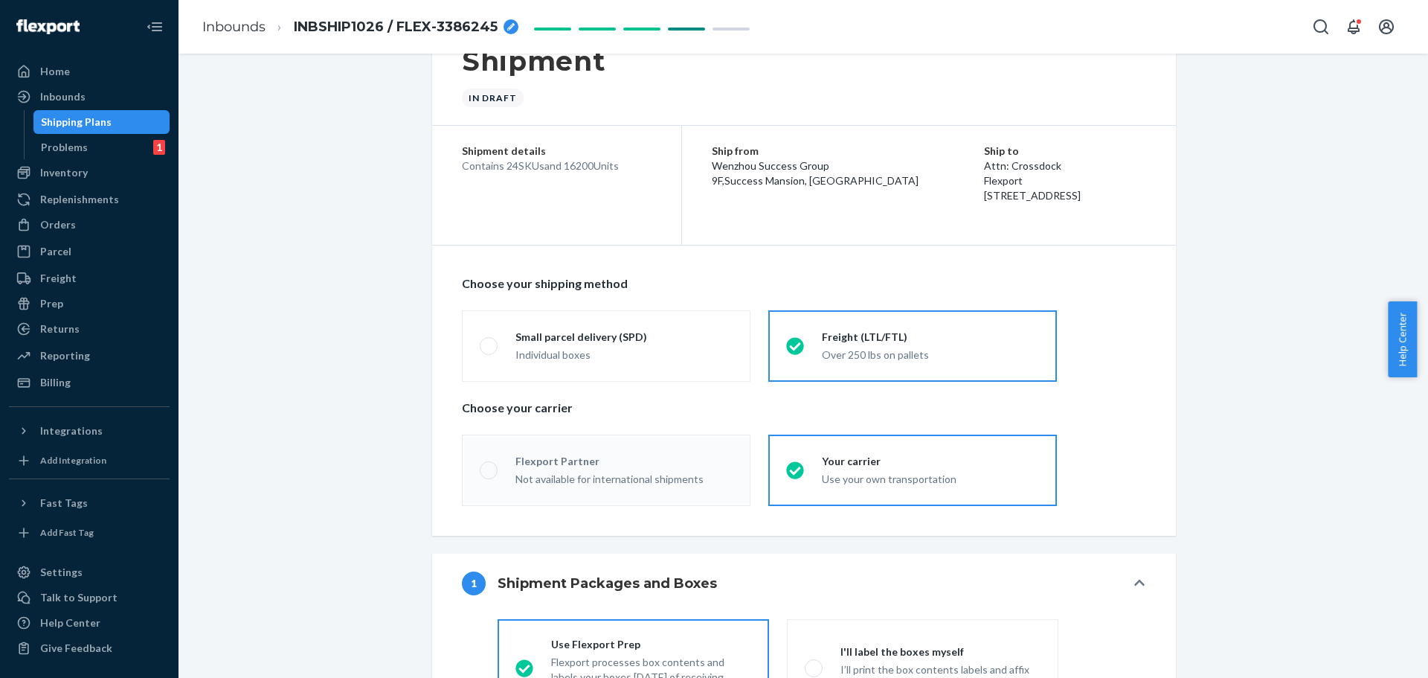
radio input "true"
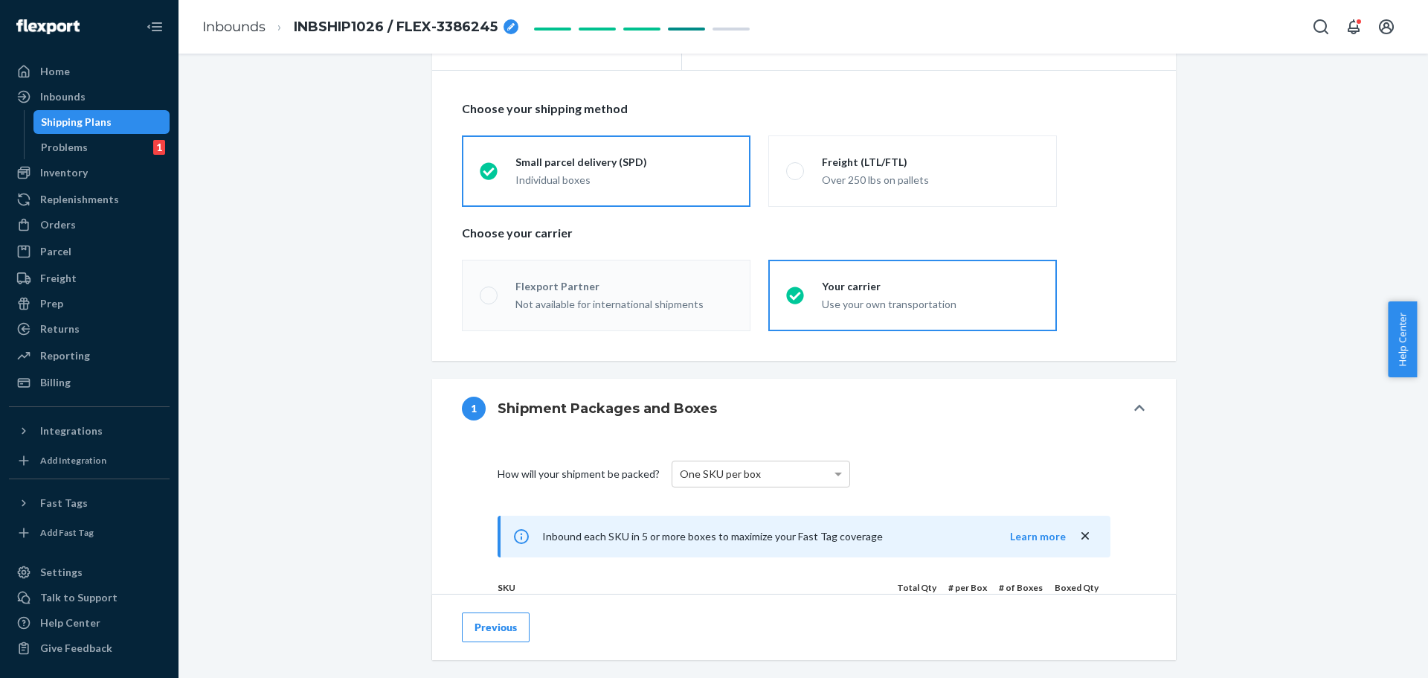
scroll to position [74, 0]
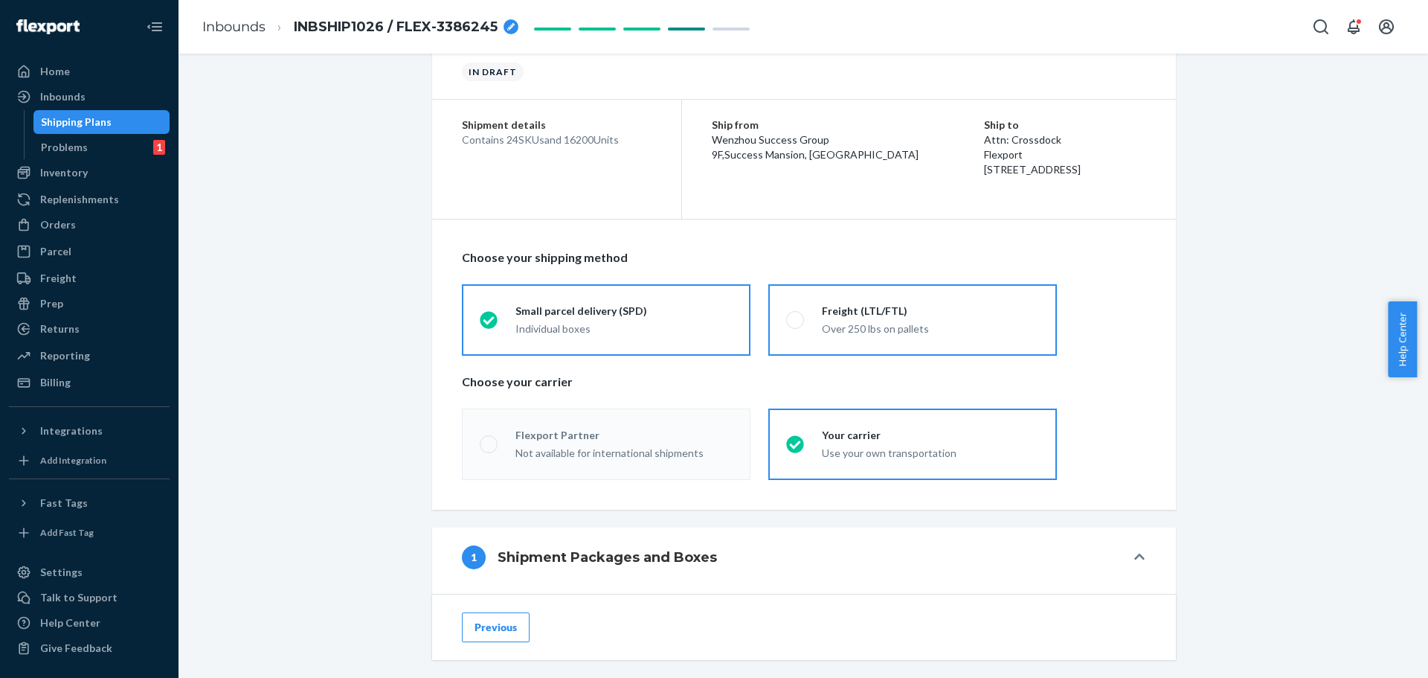
click at [967, 324] on div "Over 250 lbs on pallets" at bounding box center [930, 328] width 217 height 15
click at [796, 324] on input "Freight (LTL/FTL) Over 250 lbs on pallets" at bounding box center [791, 320] width 10 height 10
radio input "true"
radio input "false"
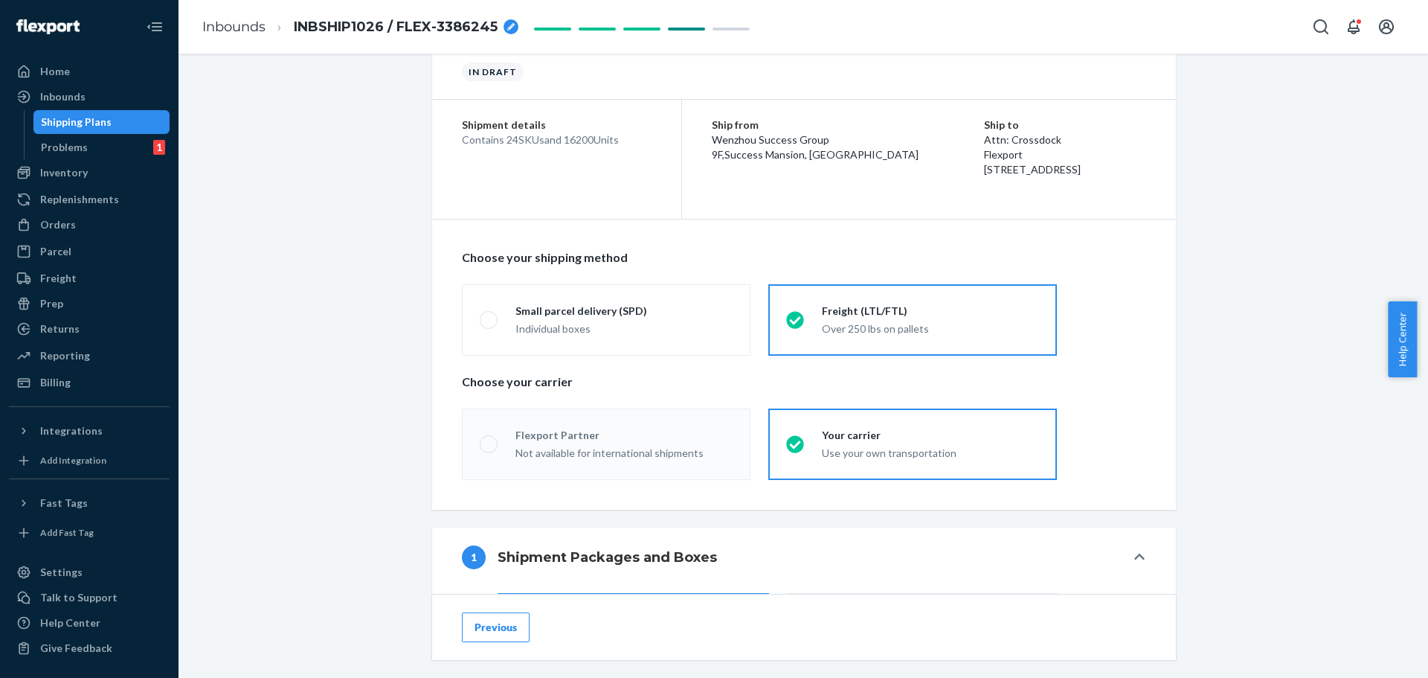
scroll to position [298, 0]
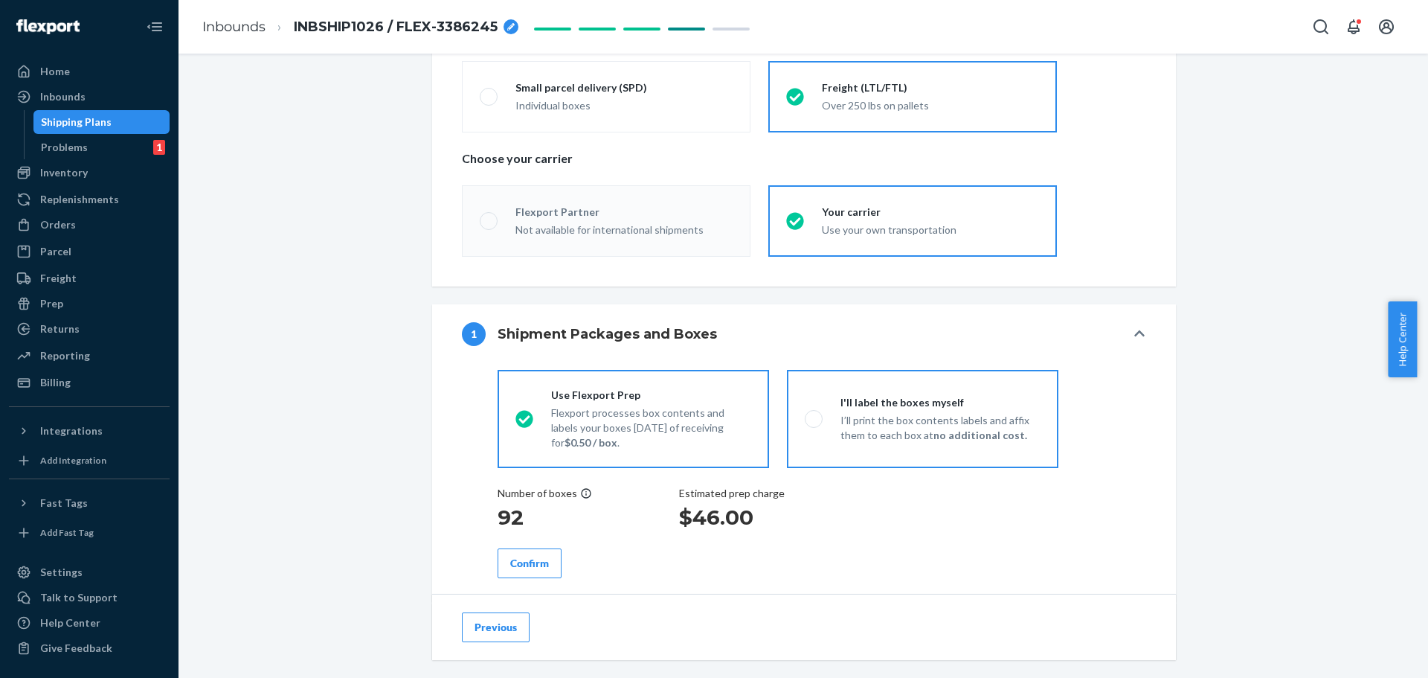
click at [1008, 422] on p "I’ll print the box contents labels and affix them to each box at no additional …" at bounding box center [941, 428] width 200 height 30
click at [814, 422] on input "I'll label the boxes myself I’ll print the box contents labels and affix them t…" at bounding box center [810, 419] width 10 height 10
radio input "true"
radio input "false"
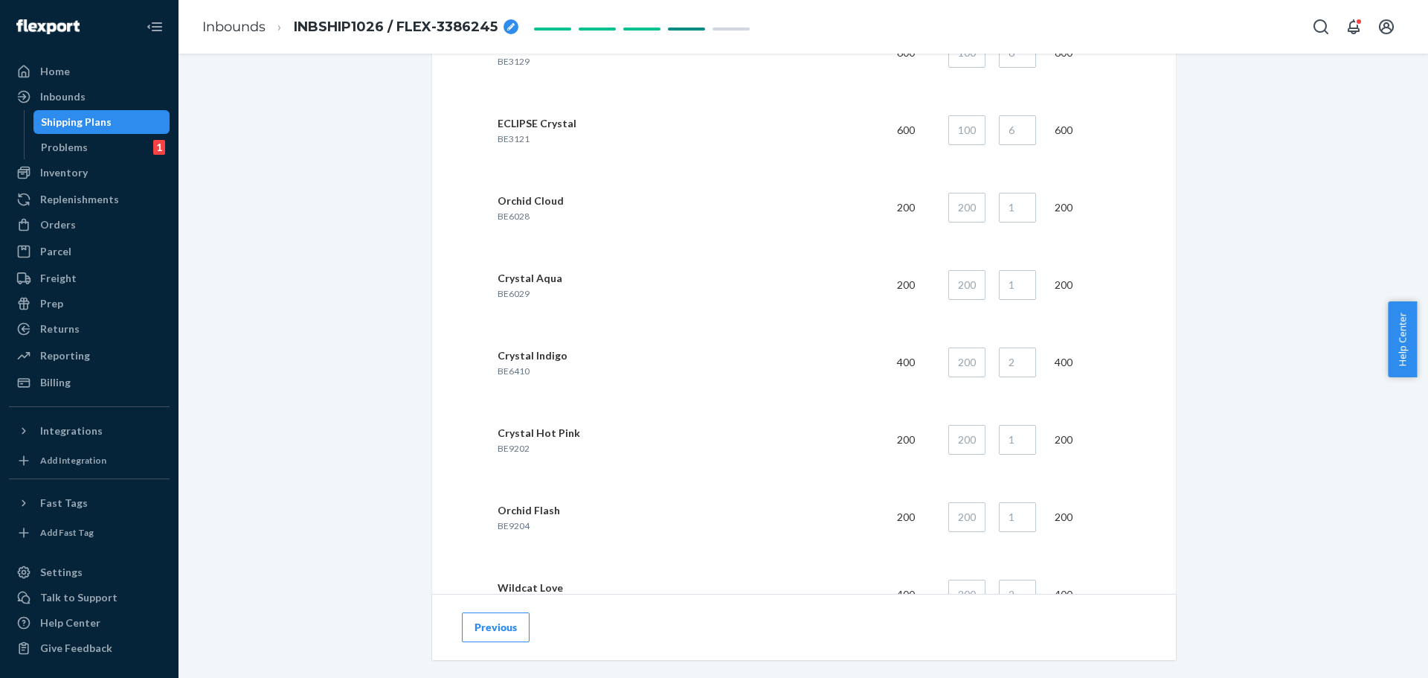
scroll to position [2455, 0]
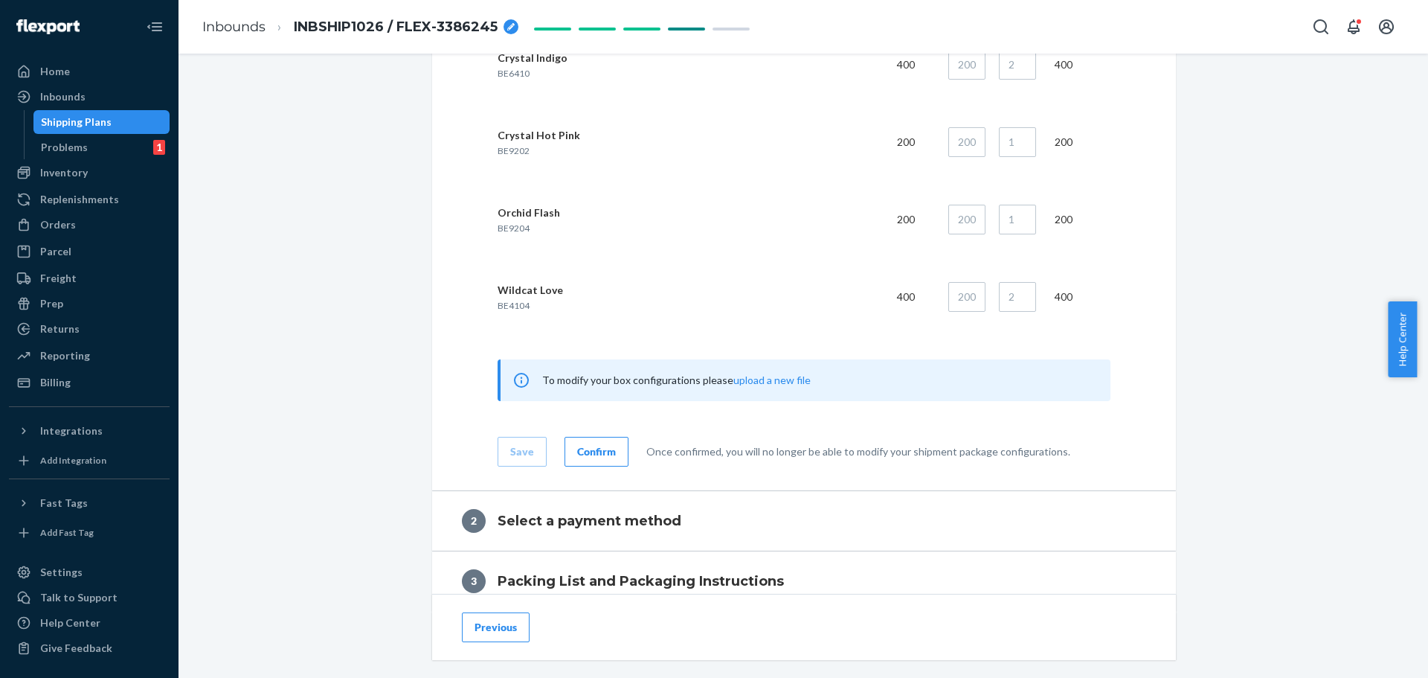
click at [615, 457] on button "Confirm" at bounding box center [597, 452] width 64 height 30
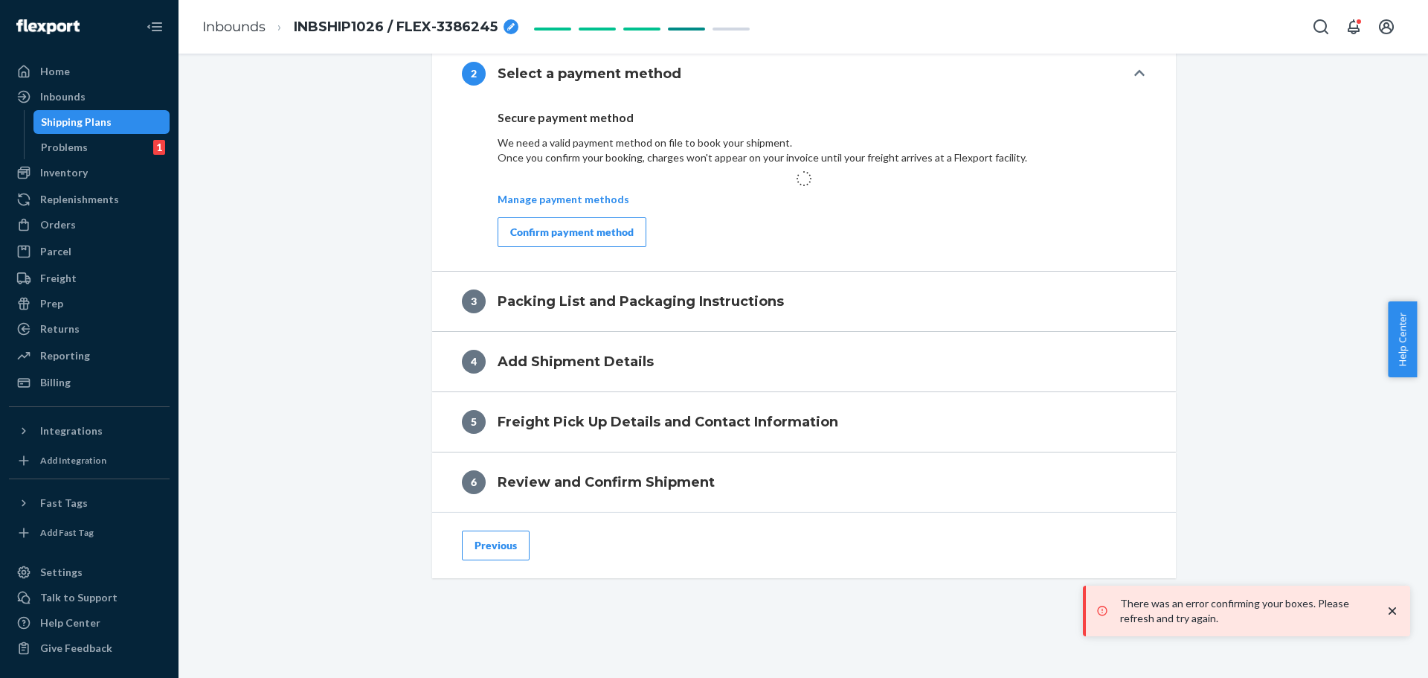
click at [614, 241] on button "Confirm payment method" at bounding box center [572, 232] width 149 height 30
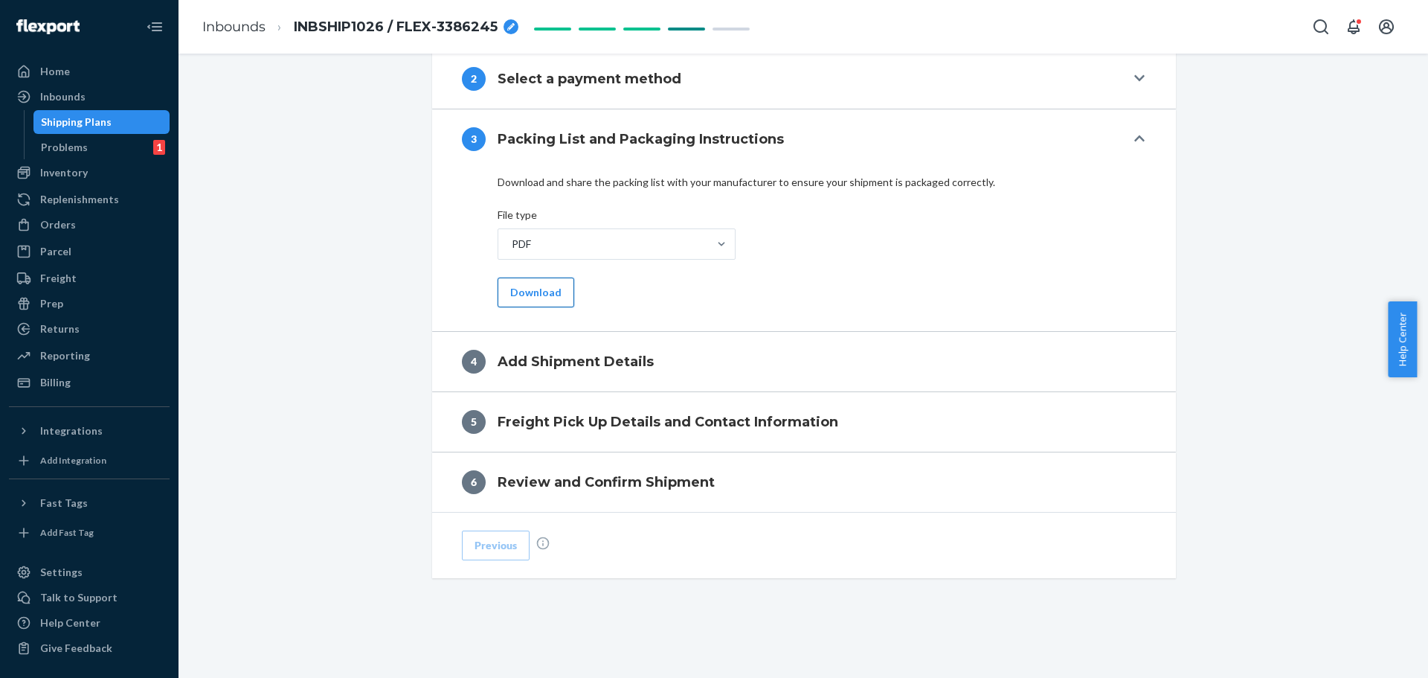
click at [560, 302] on button "Download" at bounding box center [536, 292] width 77 height 30
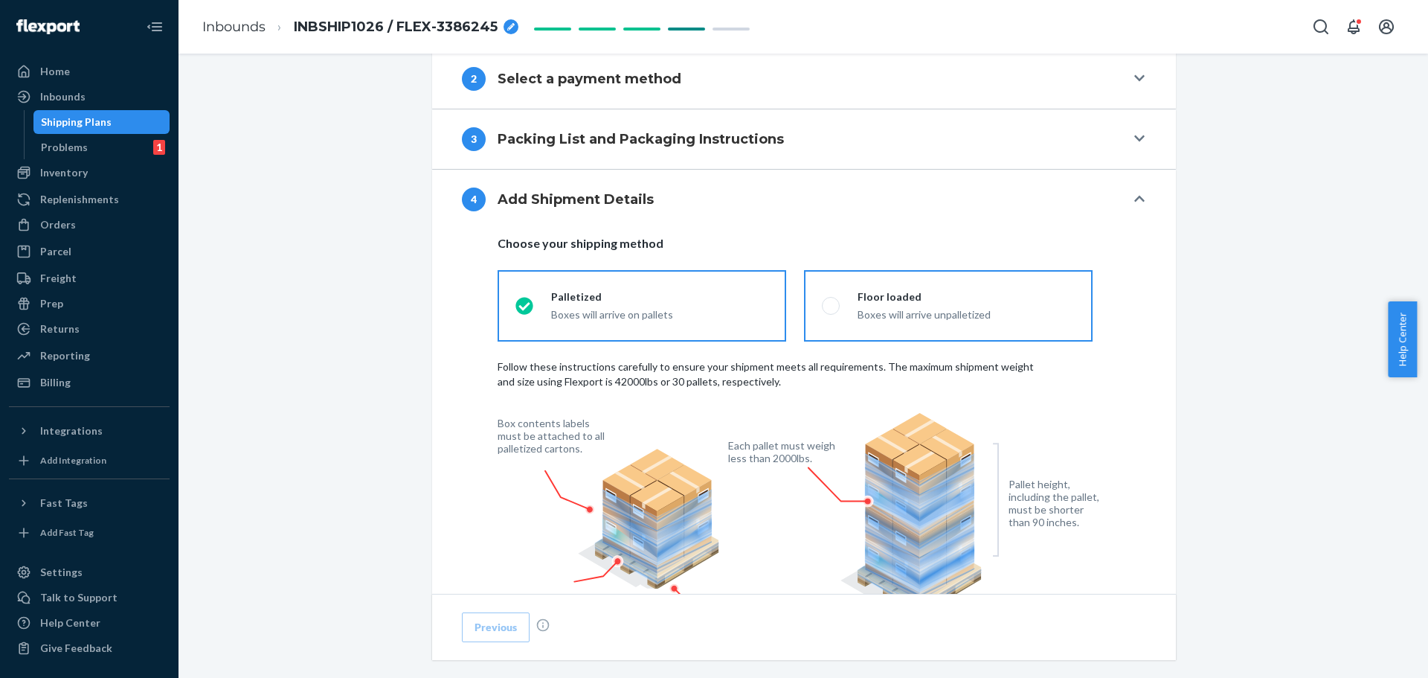
click at [973, 296] on div "Floor loaded" at bounding box center [966, 296] width 217 height 15
click at [832, 301] on input "Floor loaded Boxes will arrive unpalletized" at bounding box center [827, 306] width 10 height 10
radio input "true"
radio input "false"
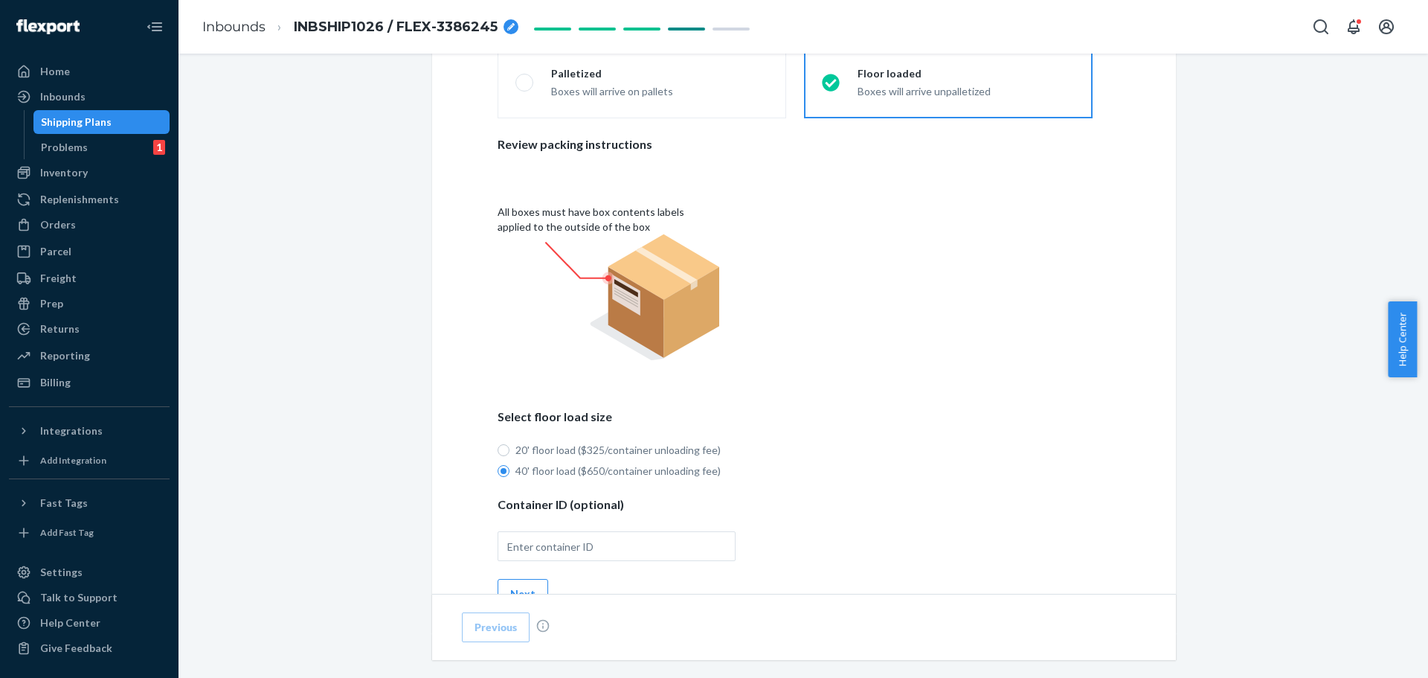
scroll to position [1059, 0]
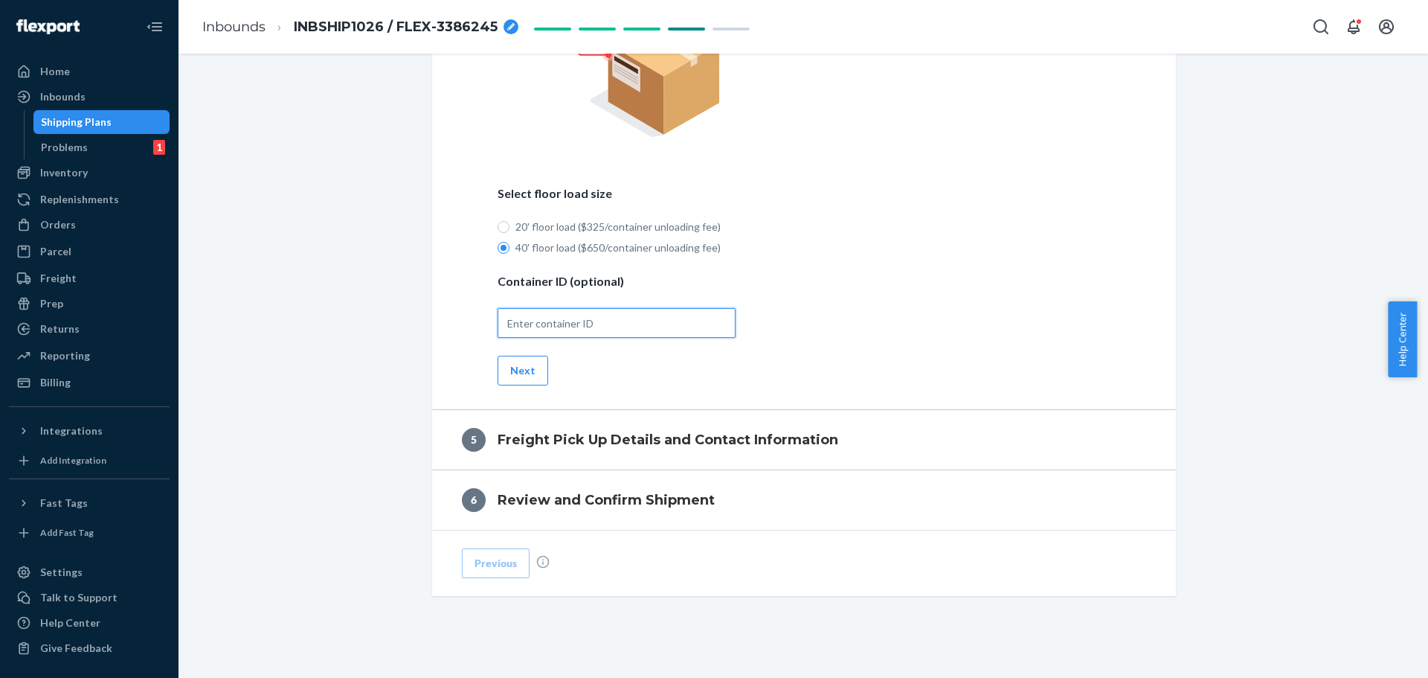
click at [594, 326] on input "text" at bounding box center [617, 323] width 238 height 30
paste input "INBSHIP1026 Subscribers 8 FLEX-3386245"
drag, startPoint x: 631, startPoint y: 324, endPoint x: 370, endPoint y: 308, distance: 260.8
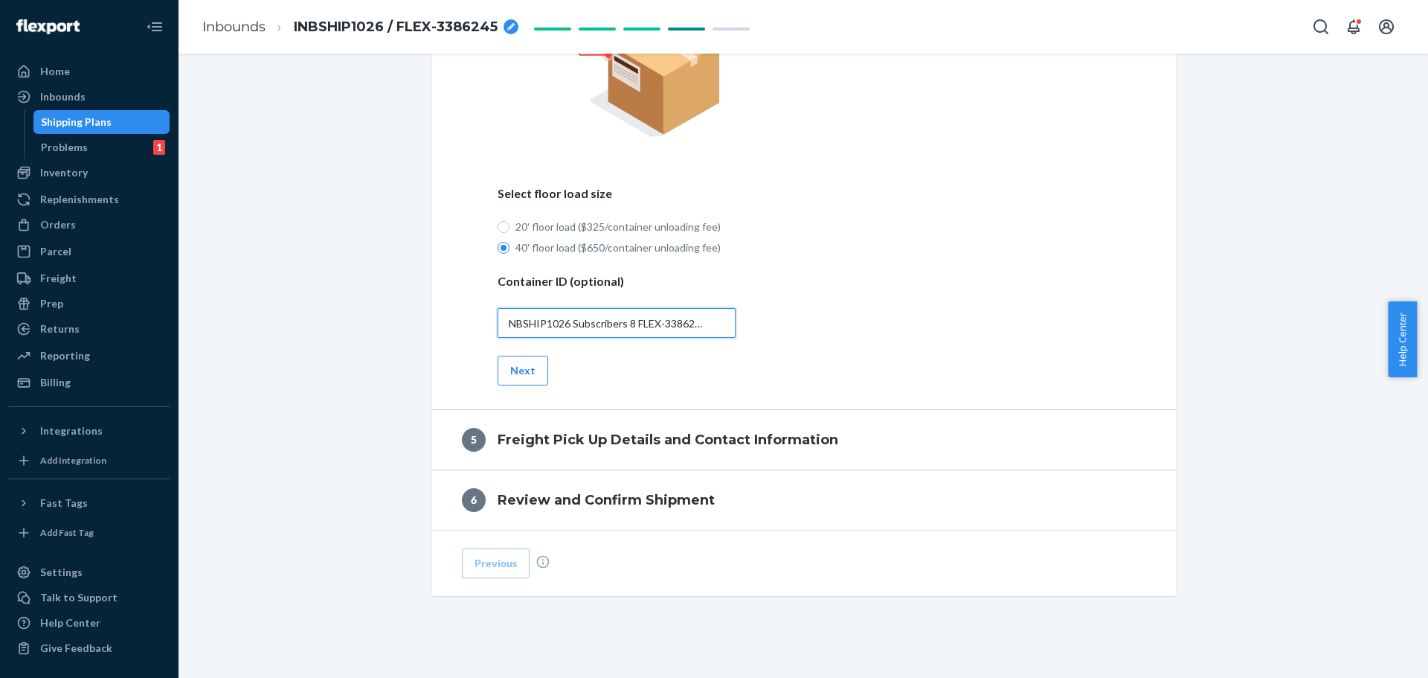
scroll to position [0, 0]
type input "FLEX-3386245"
click at [498, 225] on input "20' floor load ($325/container unloading fee)" at bounding box center [504, 227] width 12 height 12
radio input "true"
radio input "false"
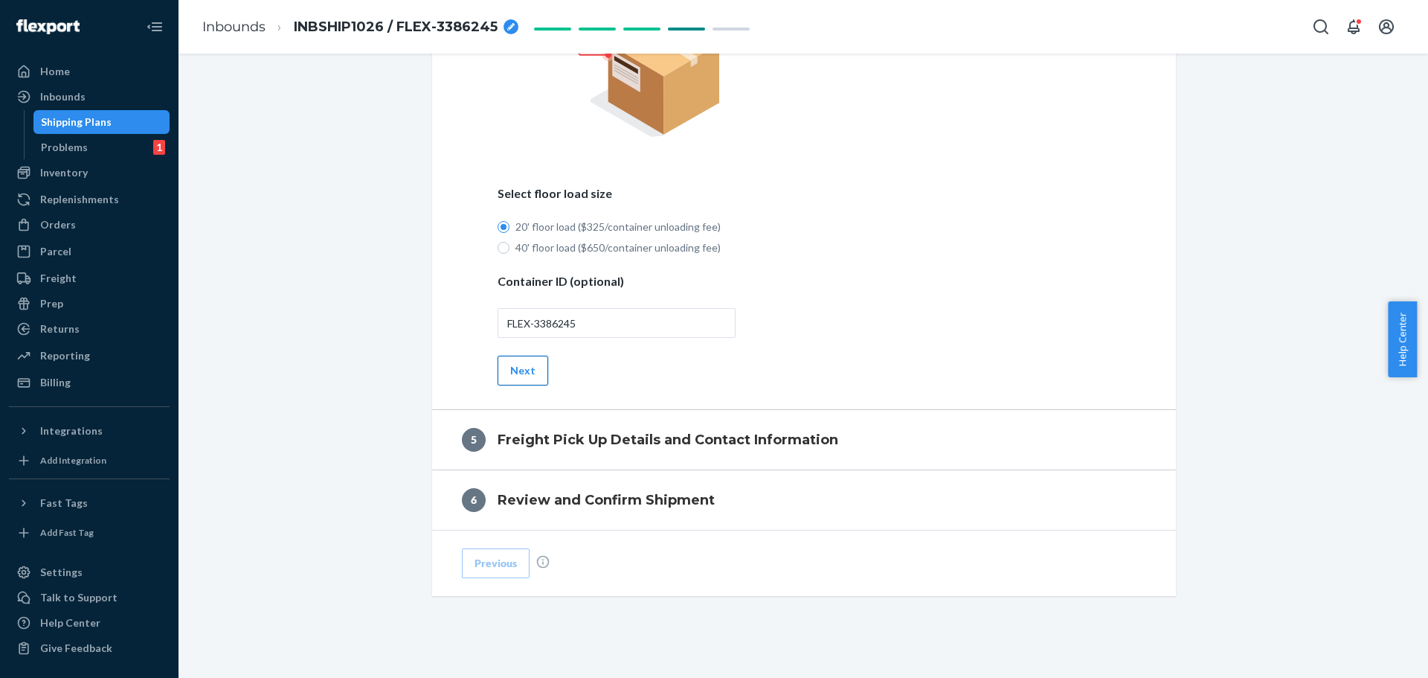
click at [519, 373] on button "Next" at bounding box center [523, 371] width 51 height 30
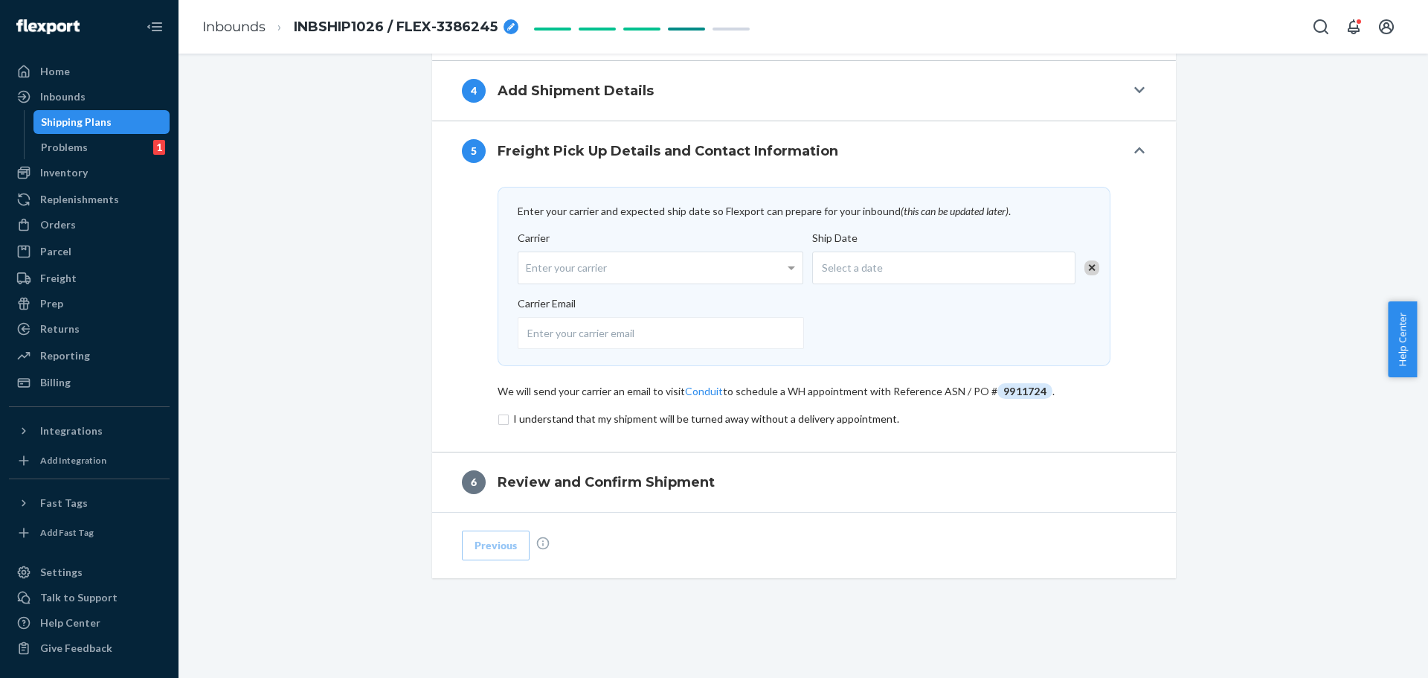
click at [650, 263] on div "Enter your carrier" at bounding box center [660, 267] width 284 height 31
click at [530, 263] on input "Carrier Enter your carrier" at bounding box center [528, 268] width 4 height 28
type input "flexport"
click at [922, 269] on div "Select a date" at bounding box center [943, 267] width 263 height 33
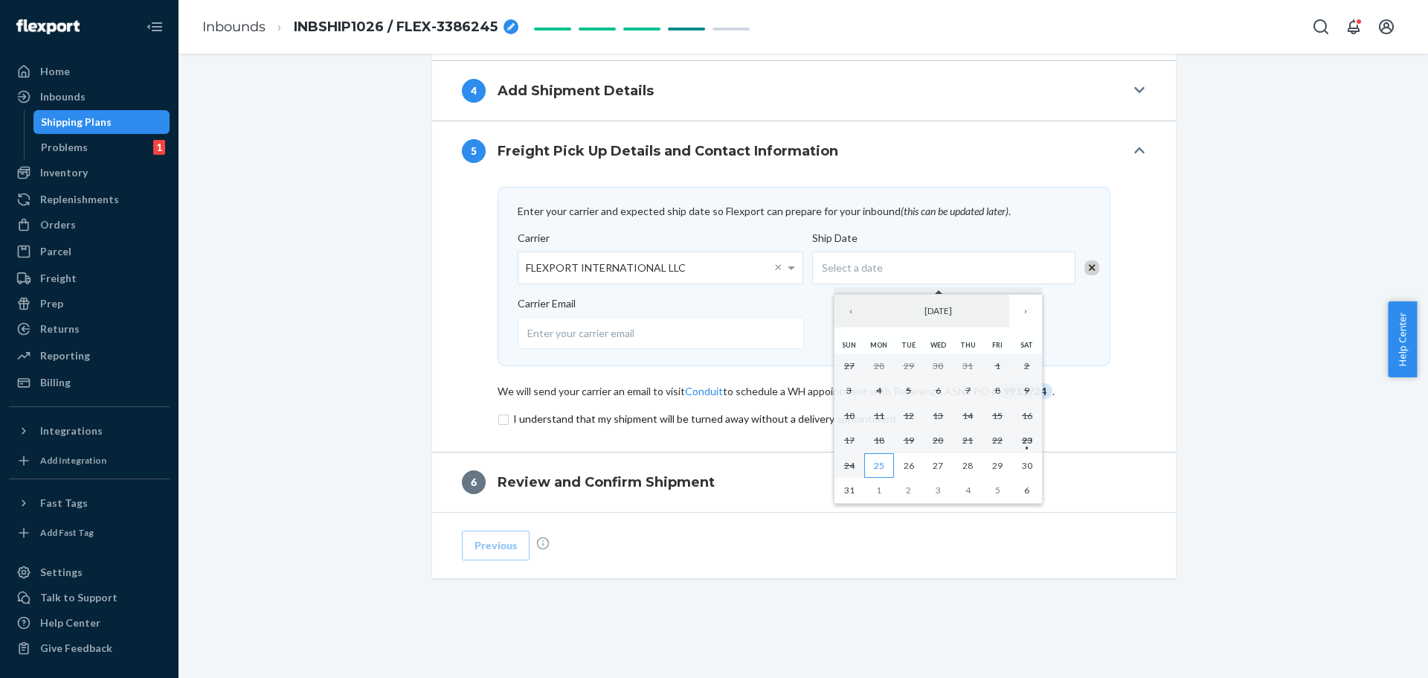
click at [876, 464] on abbr "25" at bounding box center [879, 465] width 10 height 11
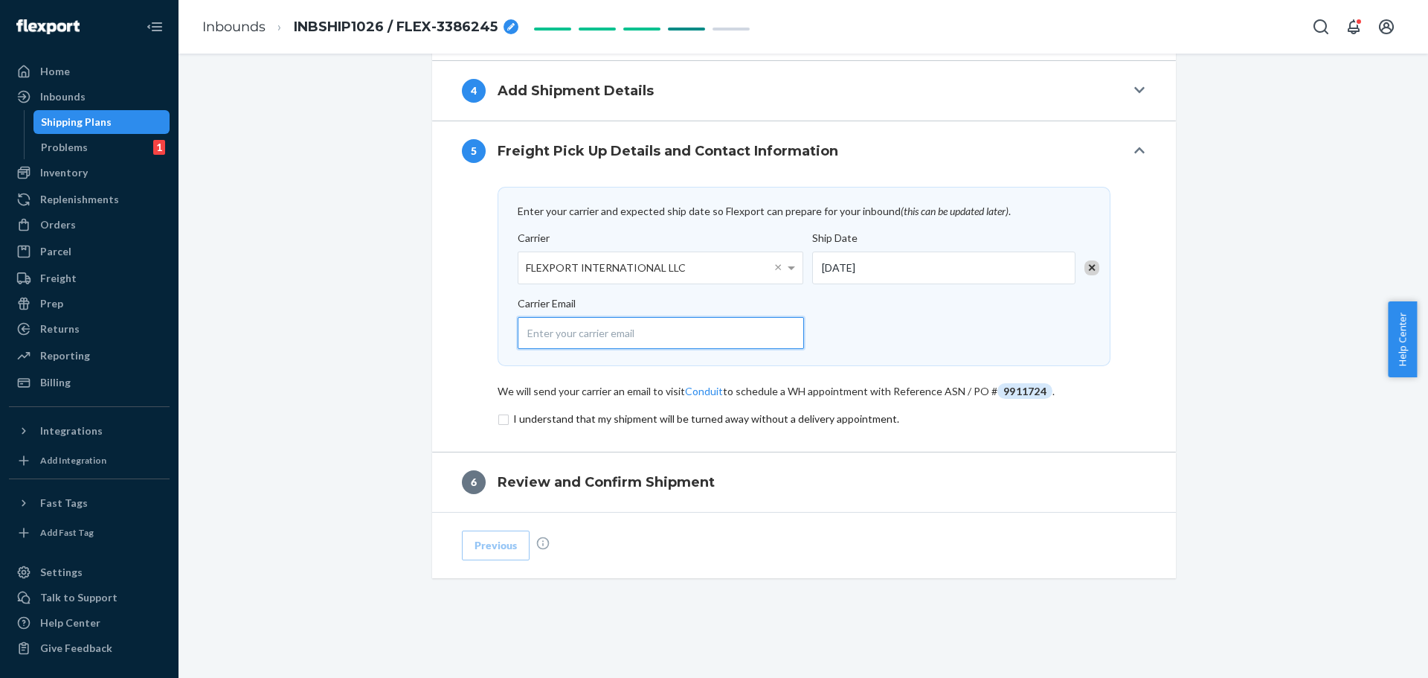
click at [613, 340] on input "email" at bounding box center [661, 333] width 286 height 32
type input "[EMAIL_ADDRESS][DOMAIN_NAME]"
click at [498, 421] on input "checkbox" at bounding box center [804, 419] width 613 height 18
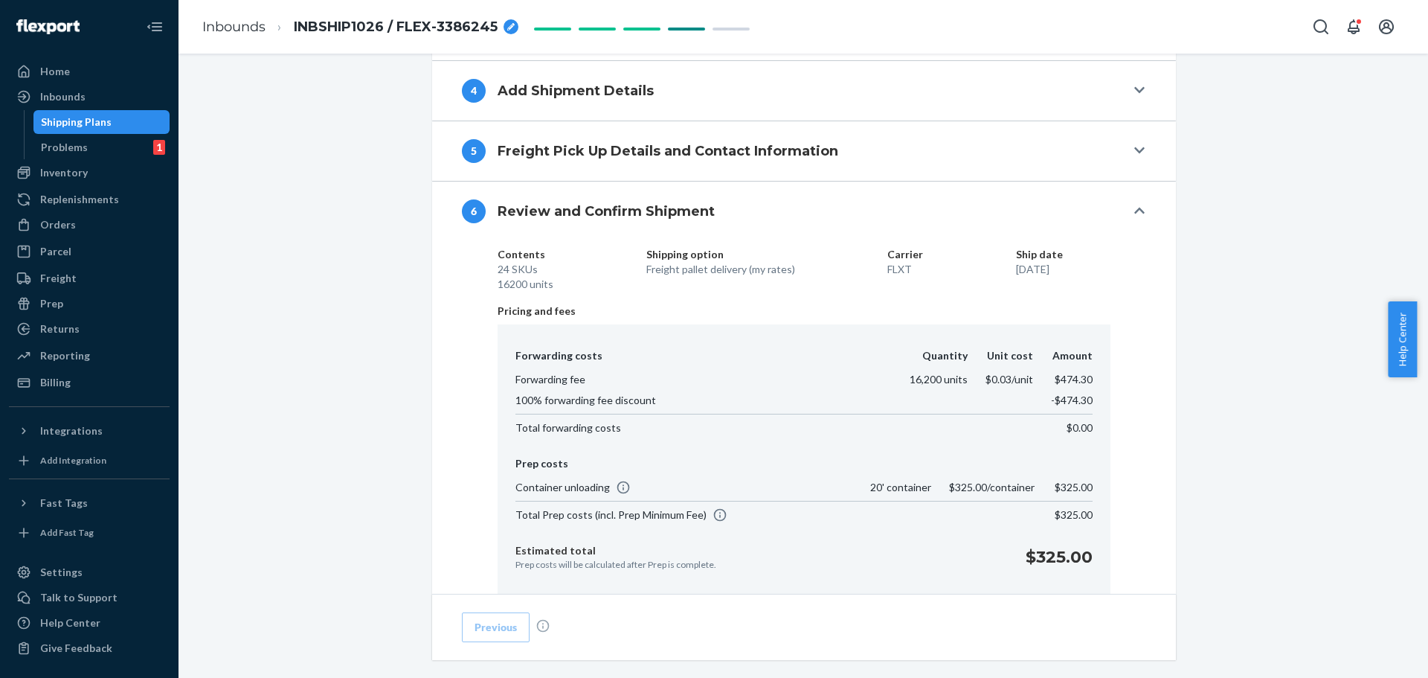
click at [1269, 411] on div "Shipment In draft Shipment details Contains 24 SKUs and 16200 Units Ship from […" at bounding box center [803, 111] width 1227 height 1514
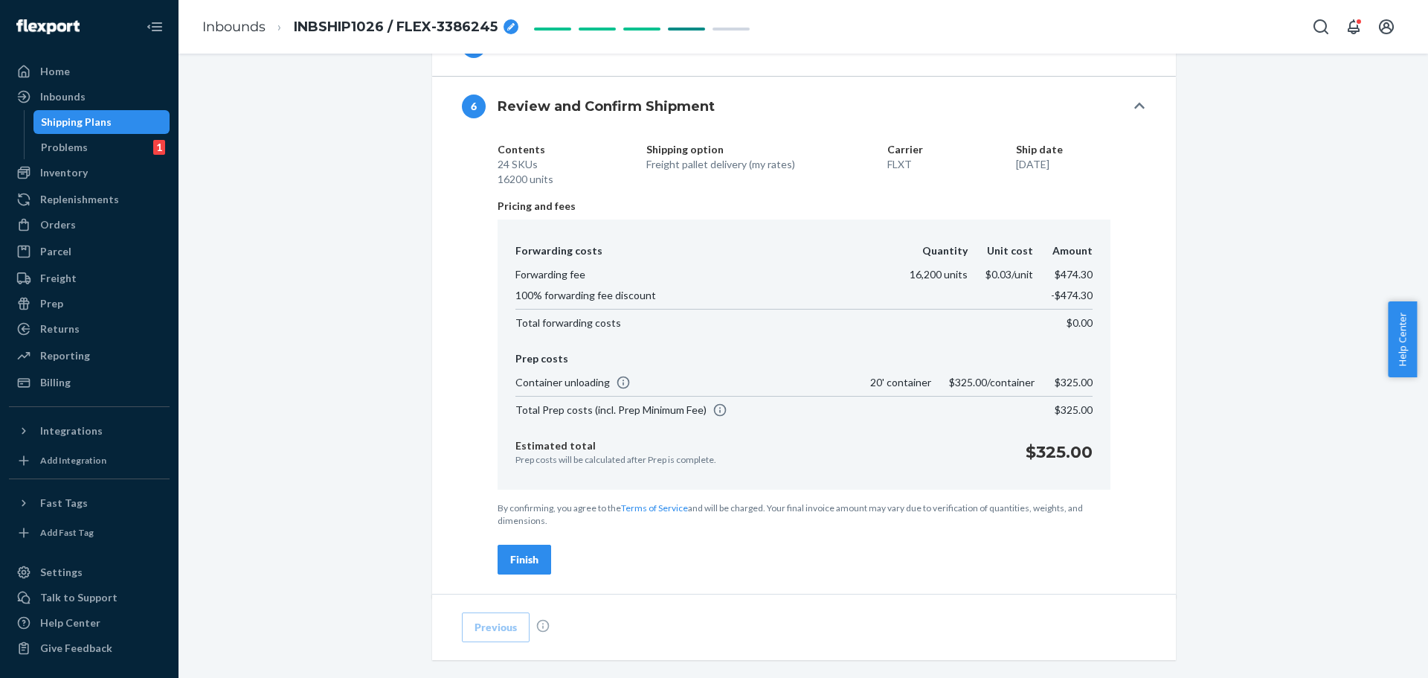
scroll to position [913, 0]
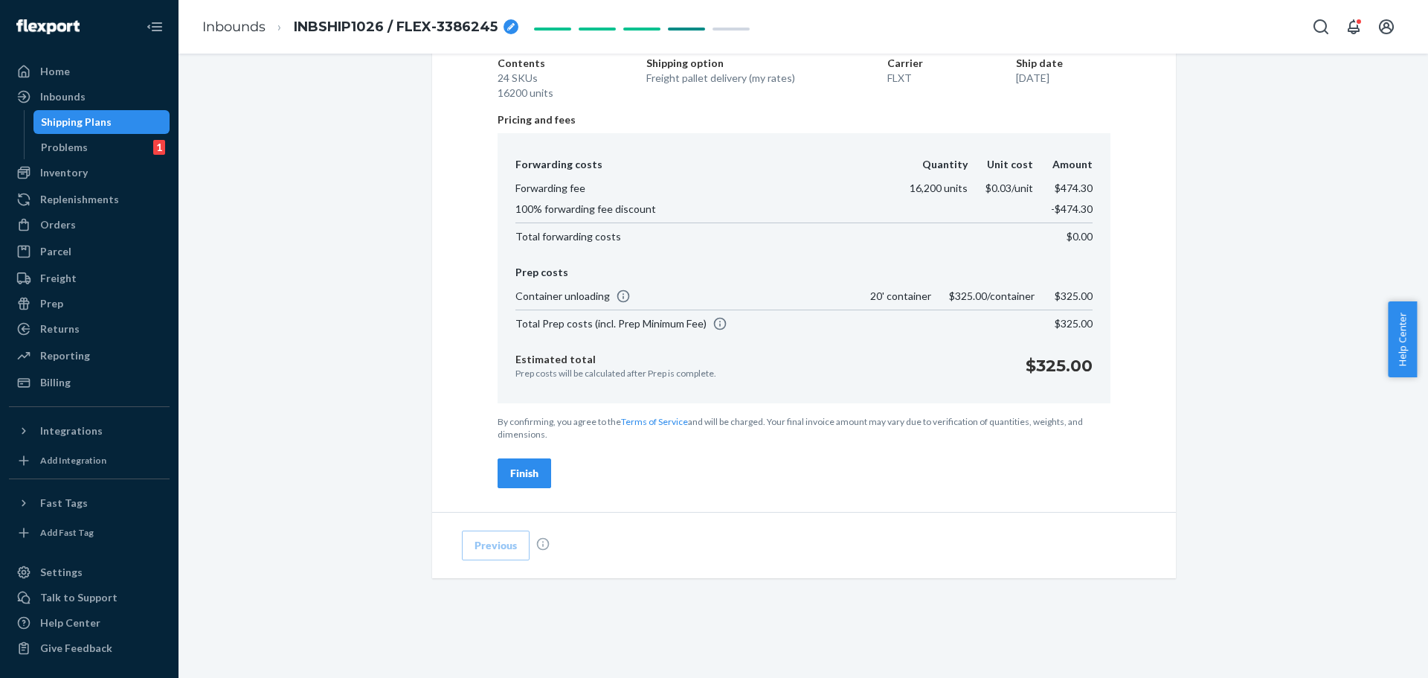
click at [521, 469] on div "Finish" at bounding box center [524, 473] width 28 height 15
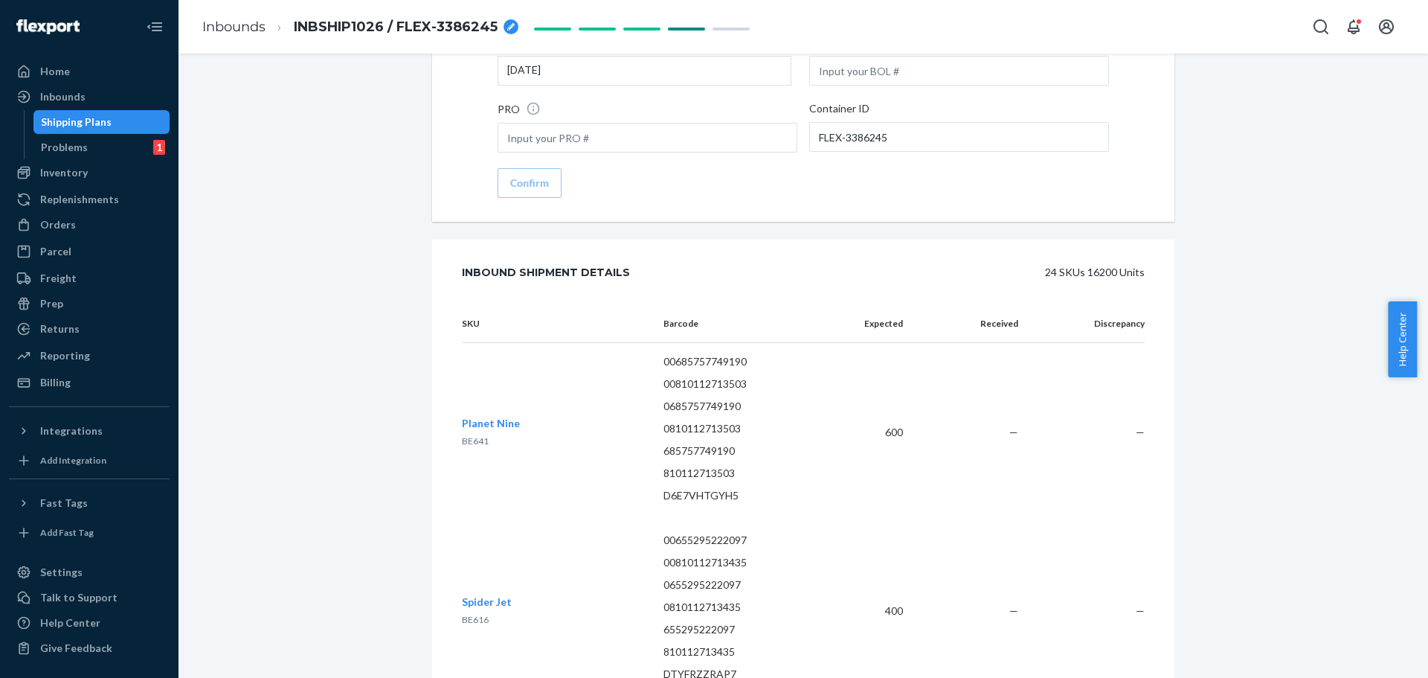
scroll to position [1934, 0]
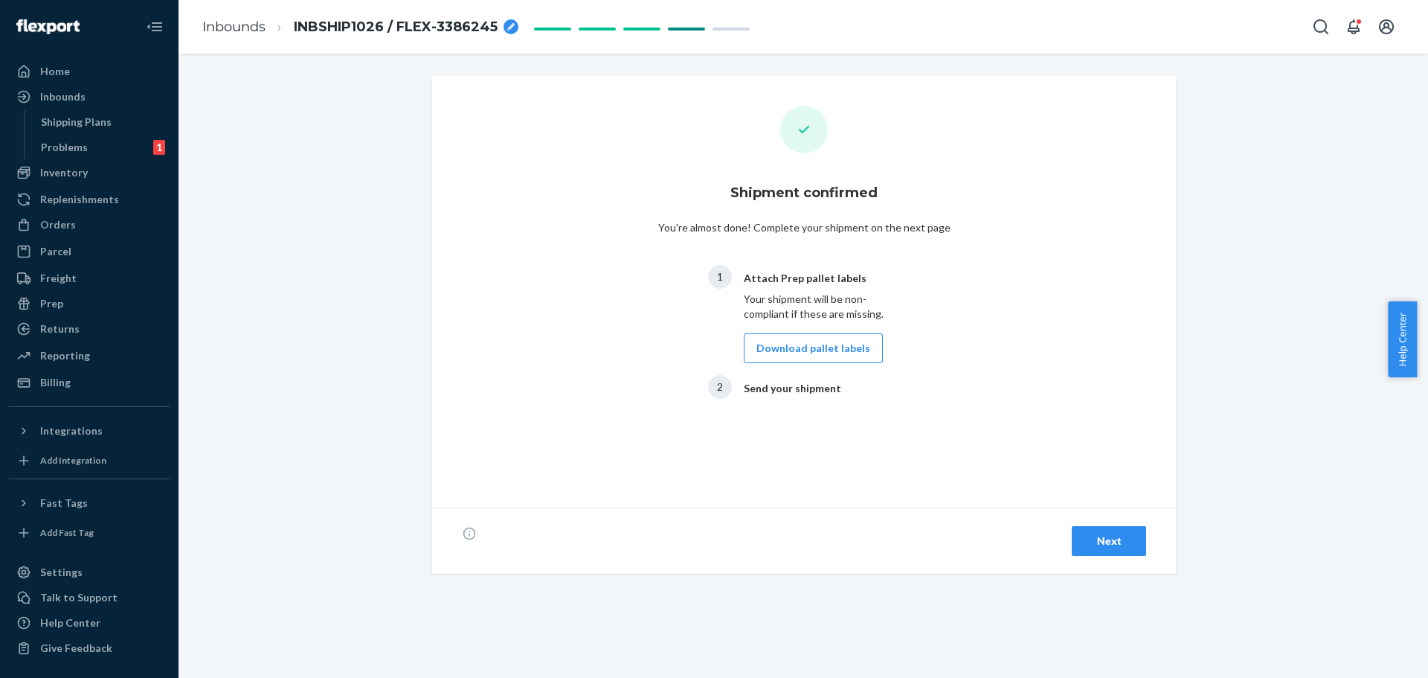
click at [1122, 532] on button "Next" at bounding box center [1109, 541] width 74 height 30
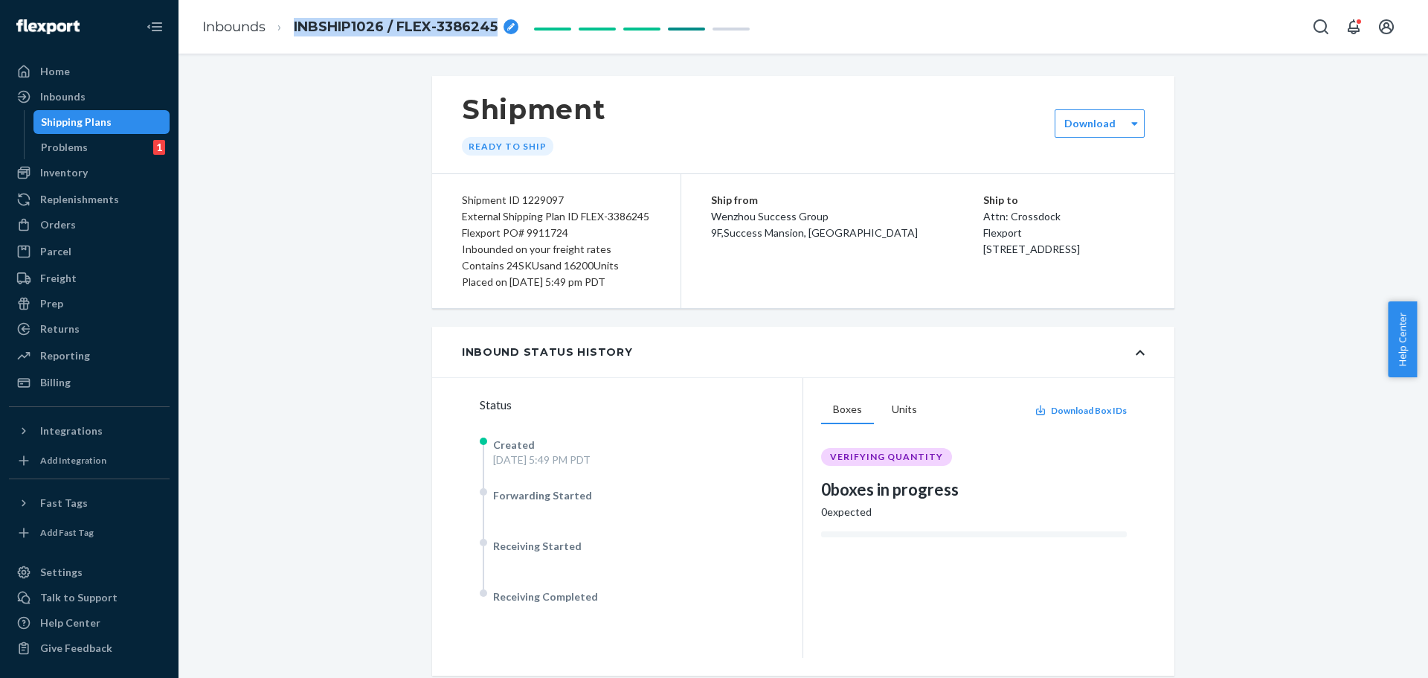
drag, startPoint x: 290, startPoint y: 23, endPoint x: 494, endPoint y: 22, distance: 203.8
click at [494, 22] on li "INBSHIP1026 / FLEX-3386245" at bounding box center [392, 27] width 253 height 20
copy span "INBSHIP1026 / FLEX-3386245"
